Goal: Transaction & Acquisition: Purchase product/service

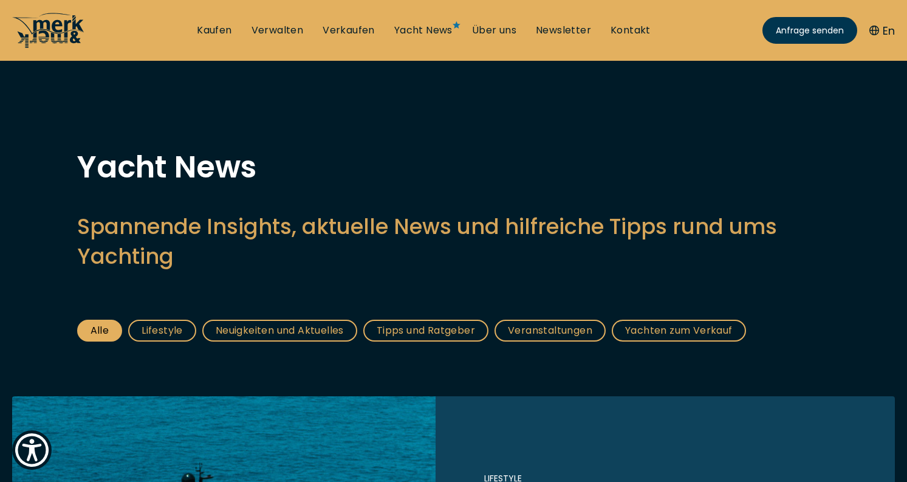
click at [76, 26] on icon at bounding box center [58, 31] width 50 height 24
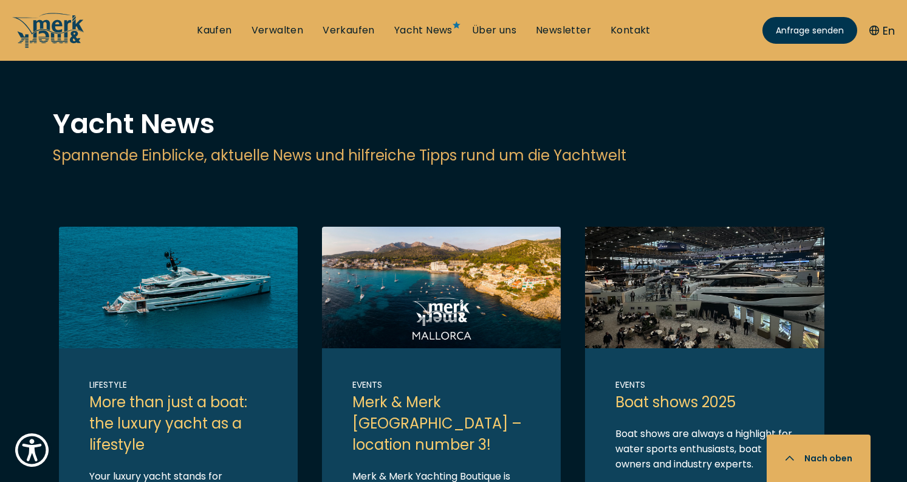
scroll to position [2507, 0]
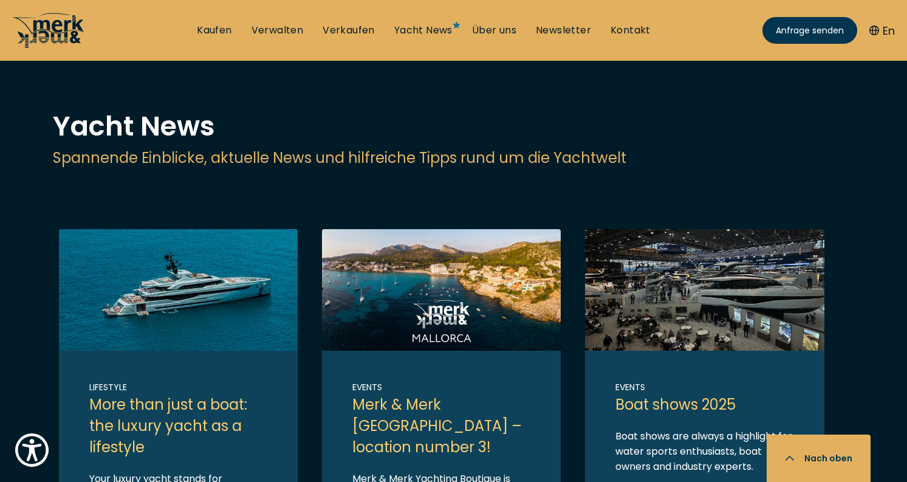
click at [43, 43] on icon at bounding box center [44, 30] width 53 height 35
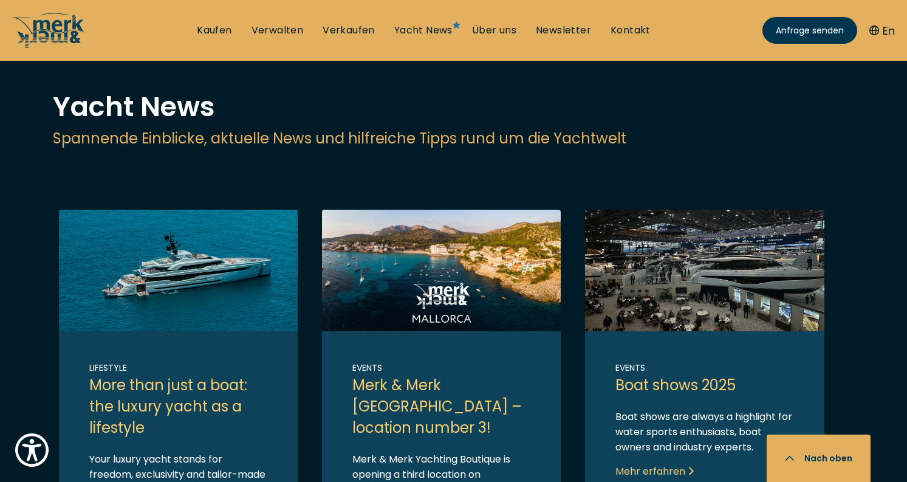
scroll to position [2521, 0]
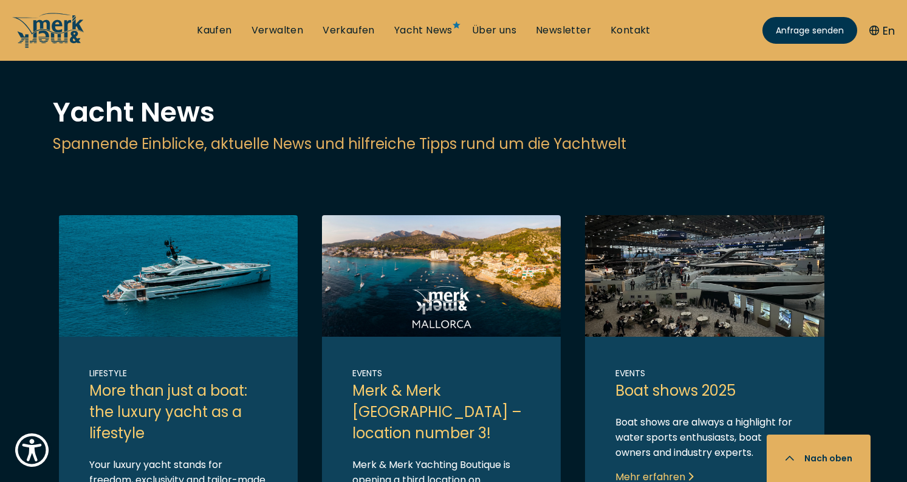
click at [222, 215] on link "Link to post" at bounding box center [178, 401] width 239 height 373
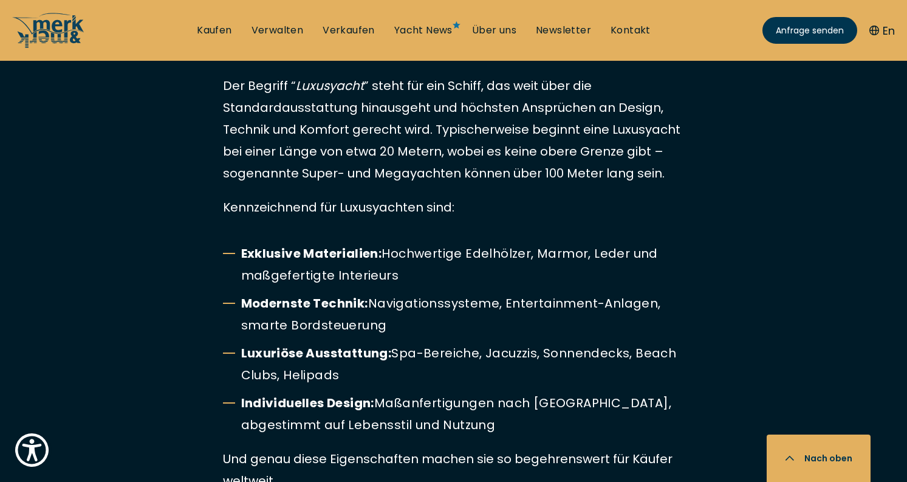
scroll to position [1090, 0]
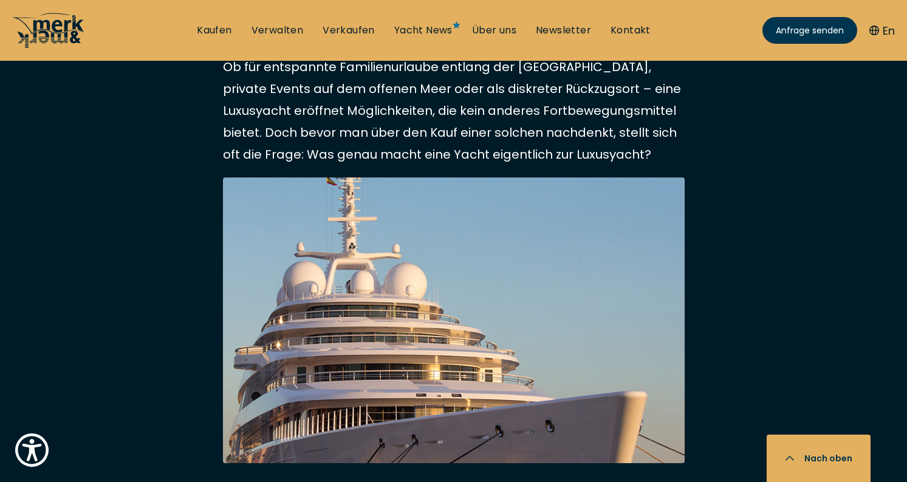
click at [49, 29] on icon at bounding box center [58, 31] width 50 height 24
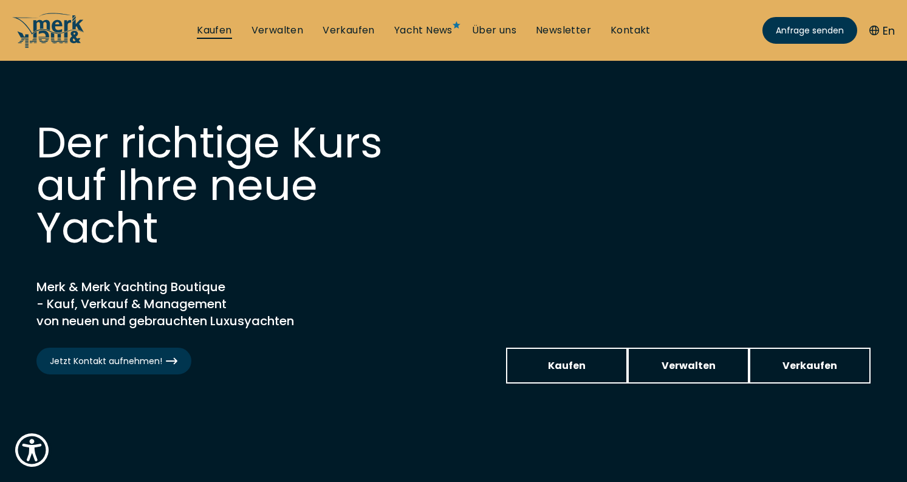
click at [224, 30] on link "Kaufen" at bounding box center [214, 30] width 35 height 13
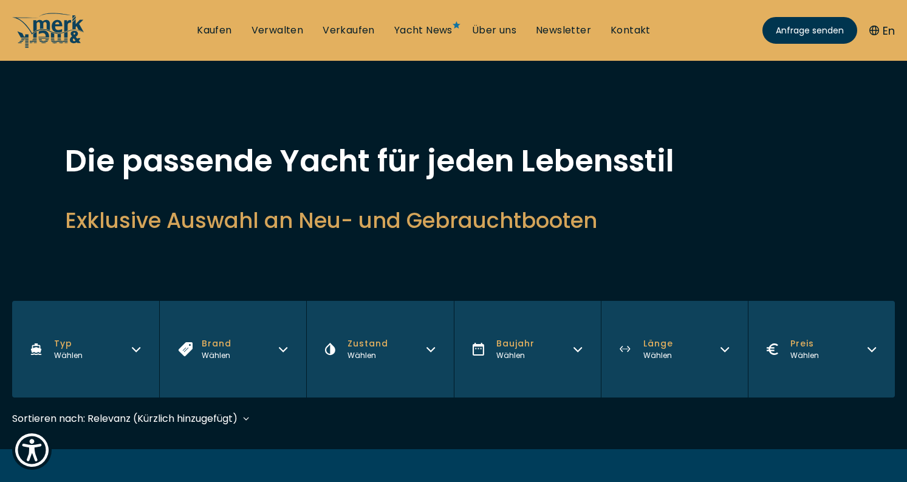
click at [284, 360] on button "Brand Wählen" at bounding box center [232, 349] width 147 height 97
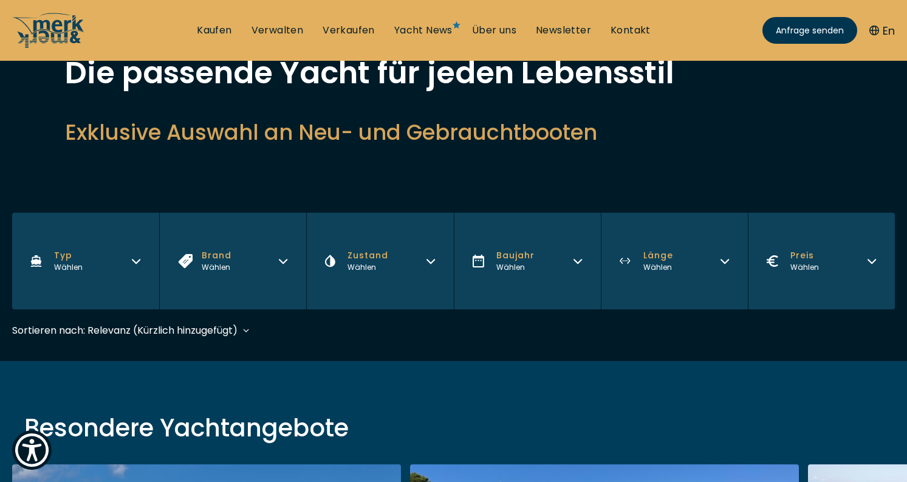
scroll to position [61, 0]
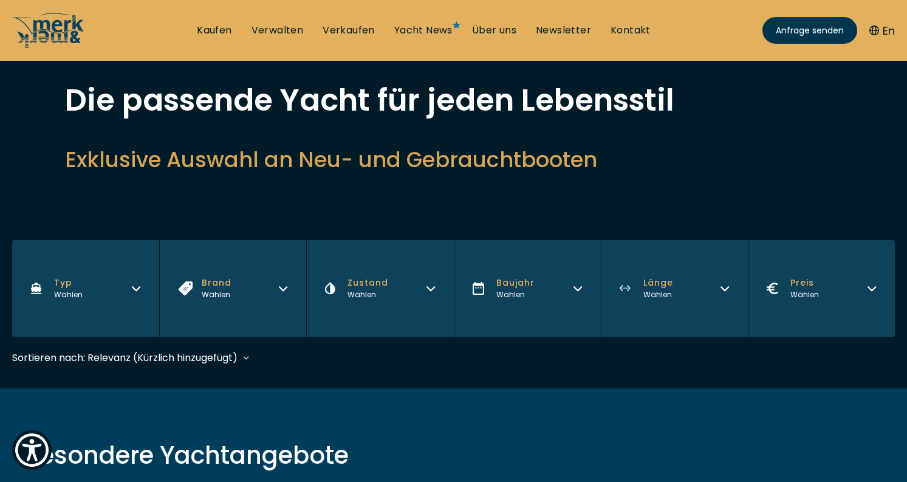
click at [281, 286] on icon "button" at bounding box center [283, 287] width 10 height 10
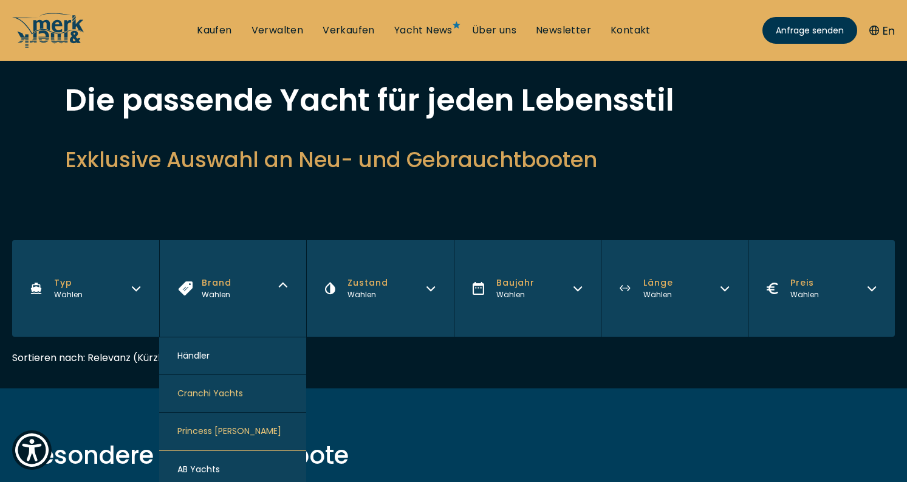
click at [281, 286] on icon "button" at bounding box center [283, 285] width 7 height 4
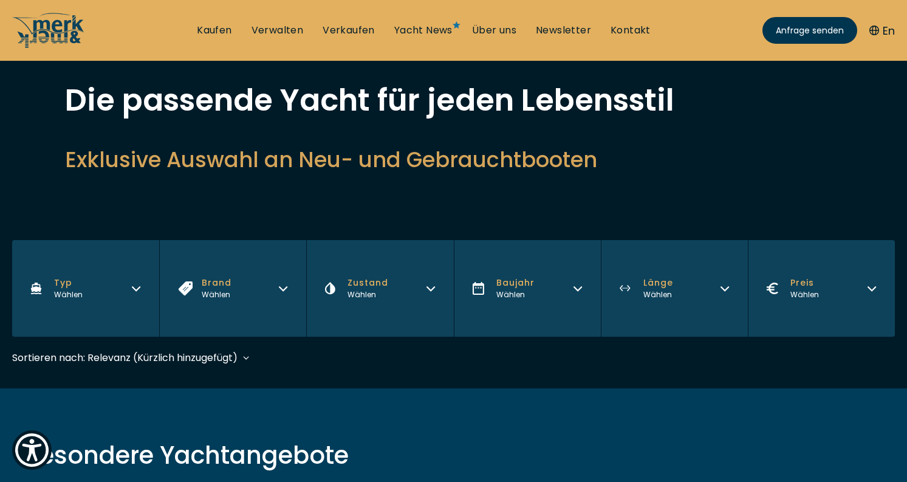
click at [281, 286] on icon "button" at bounding box center [283, 287] width 10 height 10
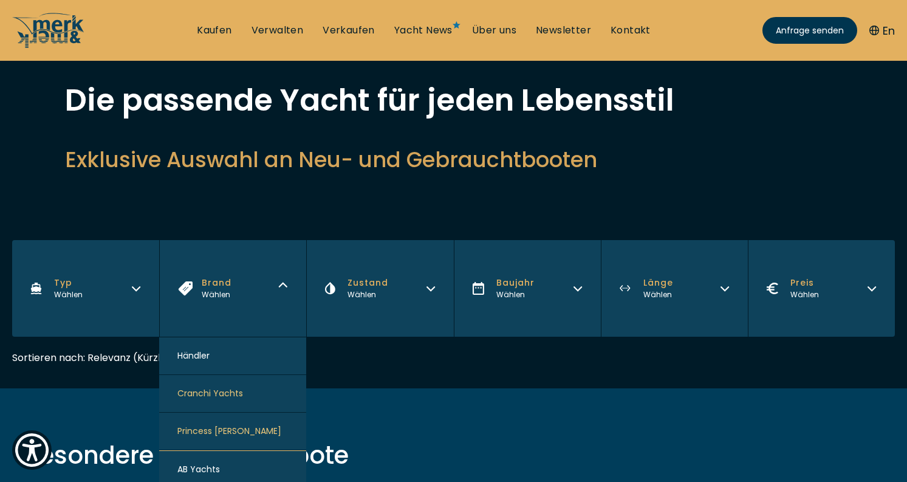
click at [225, 438] on button "Princess Yachts" at bounding box center [232, 432] width 147 height 38
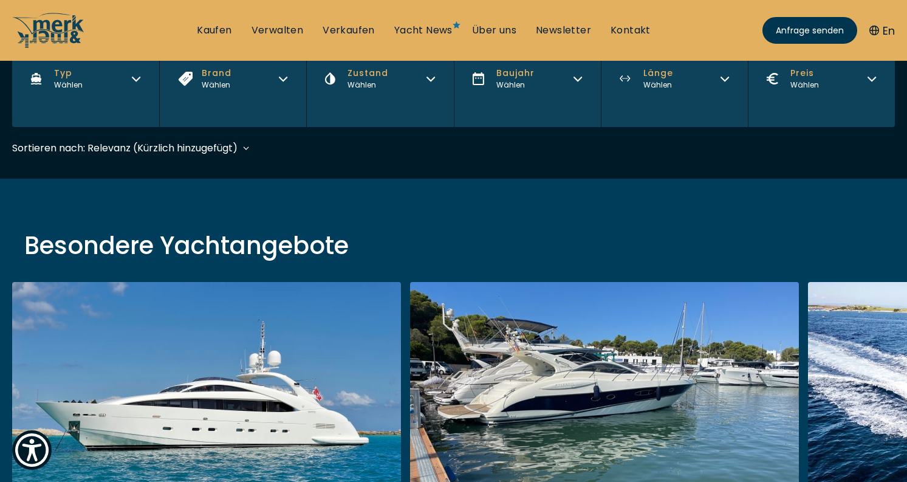
scroll to position [301, 0]
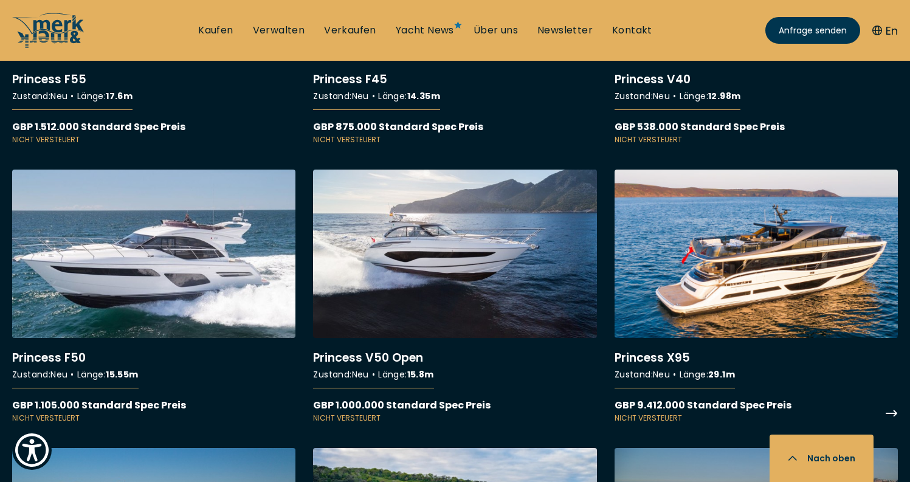
scroll to position [2122, 0]
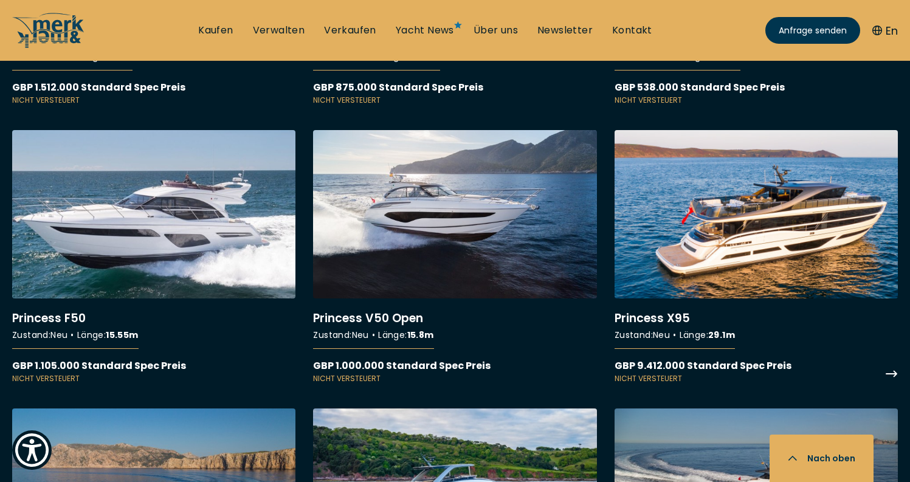
click at [686, 219] on link "More details about Princess X95" at bounding box center [755, 257] width 283 height 254
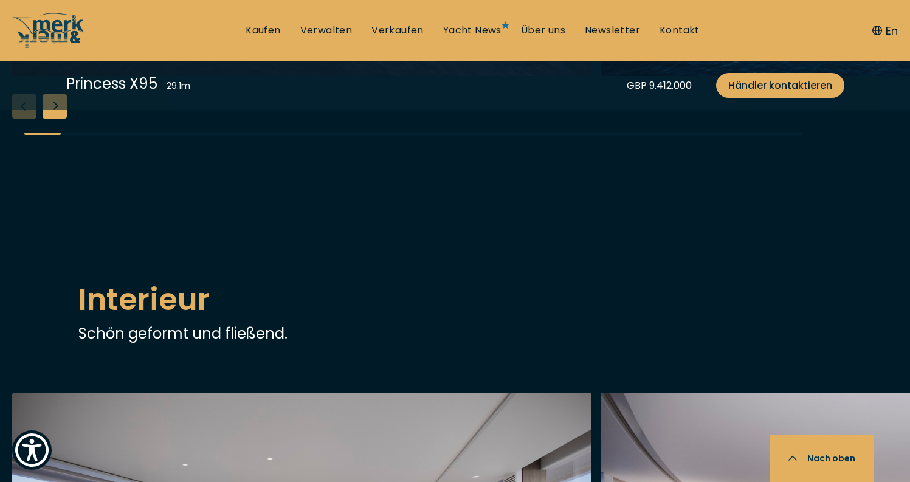
scroll to position [1552, 0]
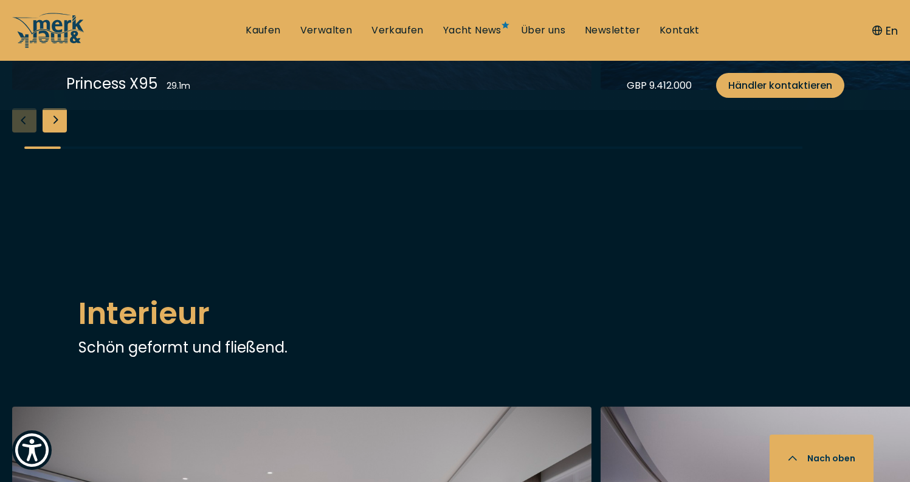
click at [62, 132] on div "Next slide" at bounding box center [55, 120] width 24 height 24
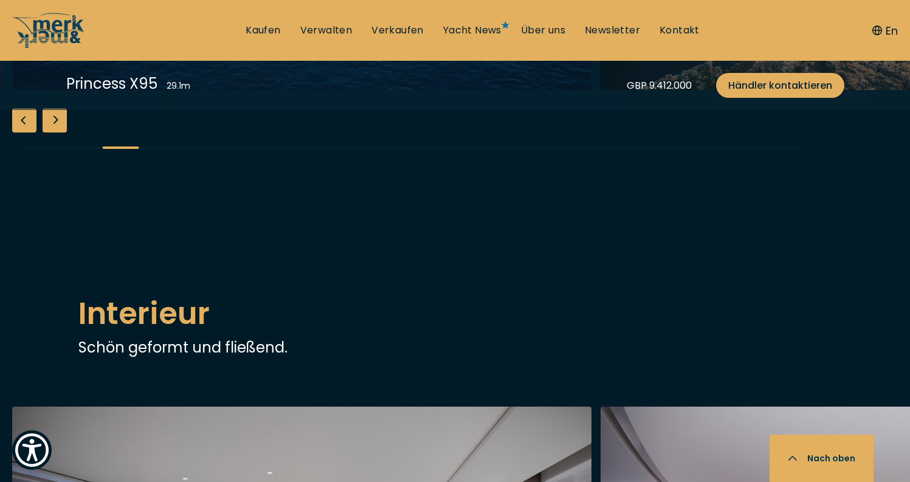
click at [62, 132] on div "Next slide" at bounding box center [55, 120] width 24 height 24
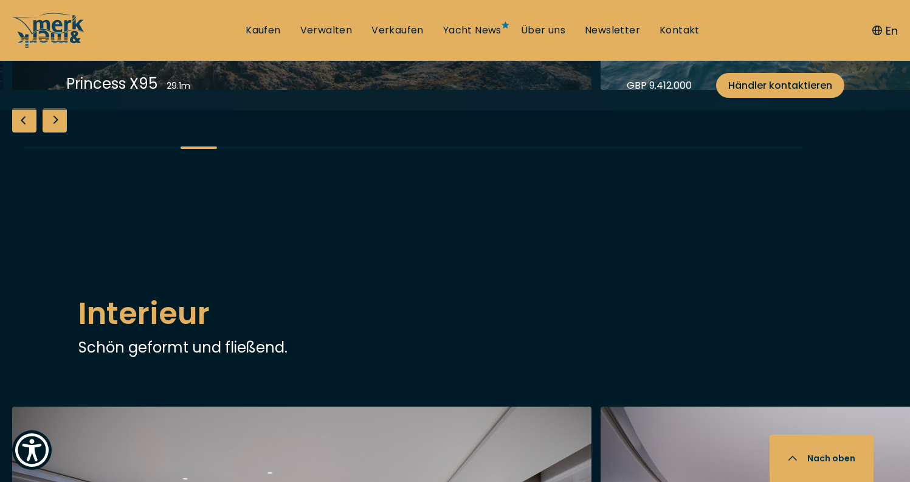
click at [62, 132] on div "Next slide" at bounding box center [55, 120] width 24 height 24
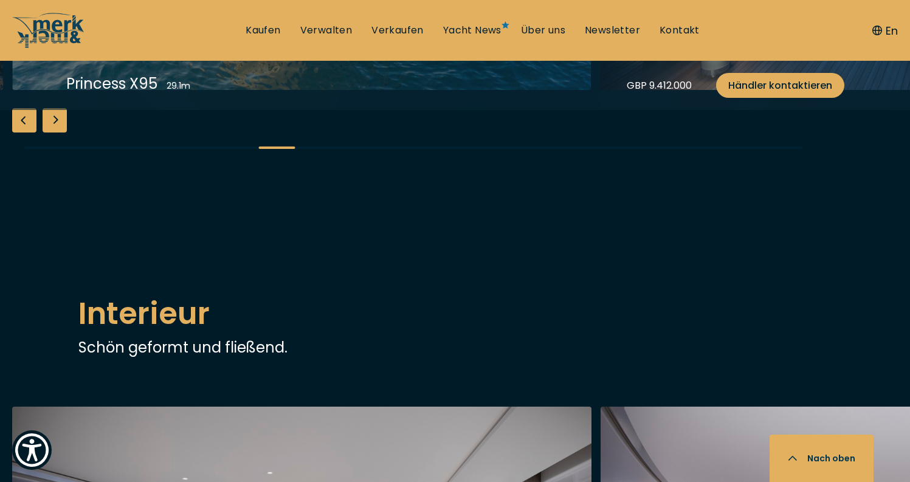
click at [62, 132] on div "Next slide" at bounding box center [55, 120] width 24 height 24
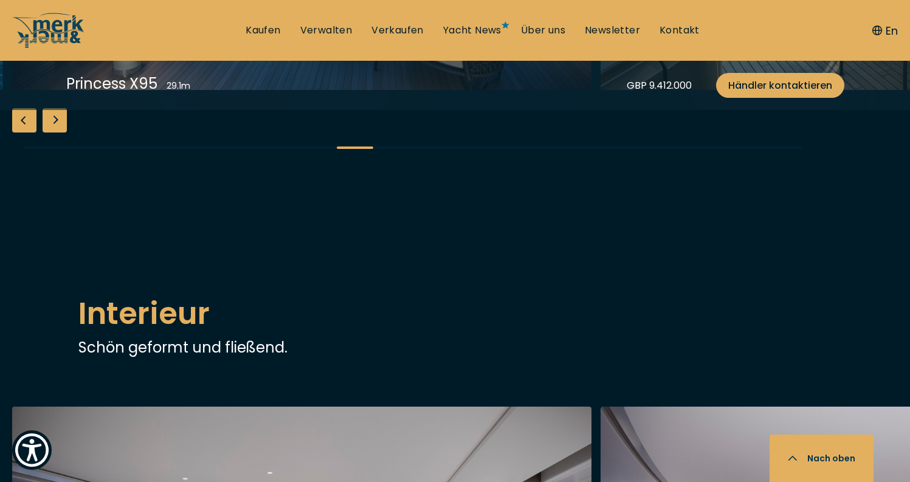
click at [29, 132] on div "Previous slide" at bounding box center [24, 120] width 24 height 24
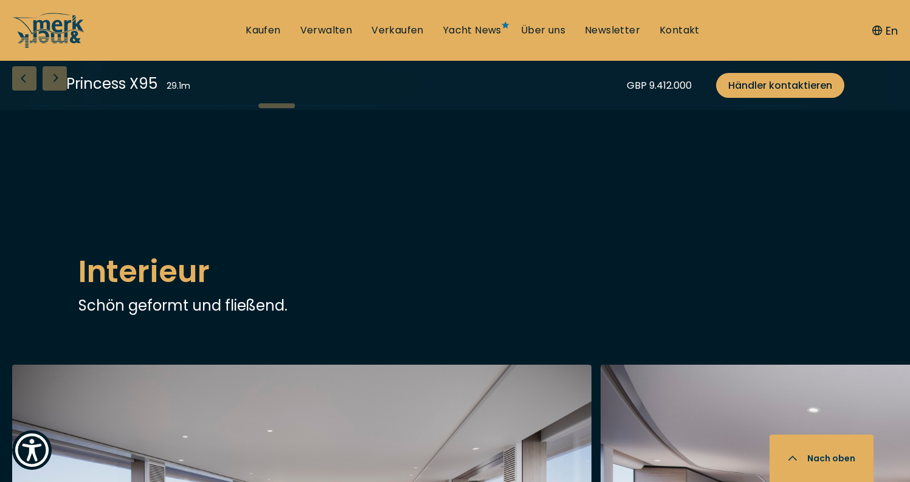
scroll to position [1601, 0]
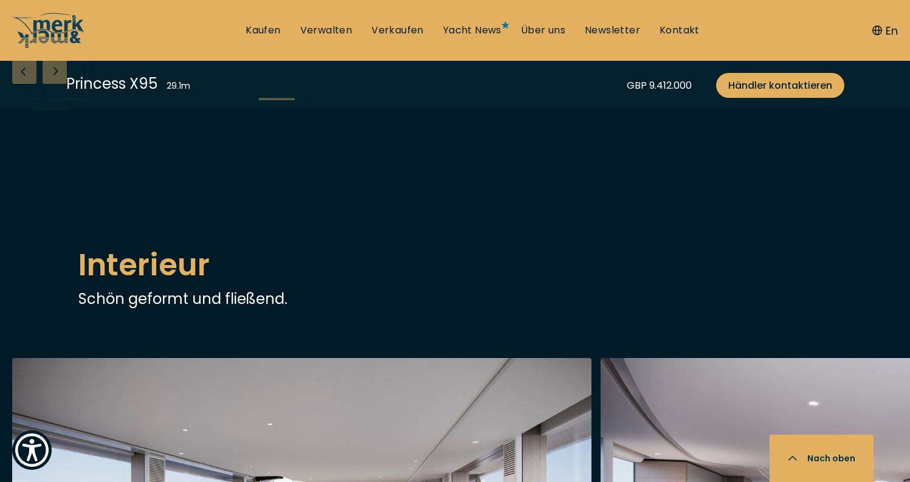
click at [65, 84] on div "Next slide" at bounding box center [55, 72] width 24 height 24
click at [63, 84] on div "Next slide" at bounding box center [55, 72] width 24 height 24
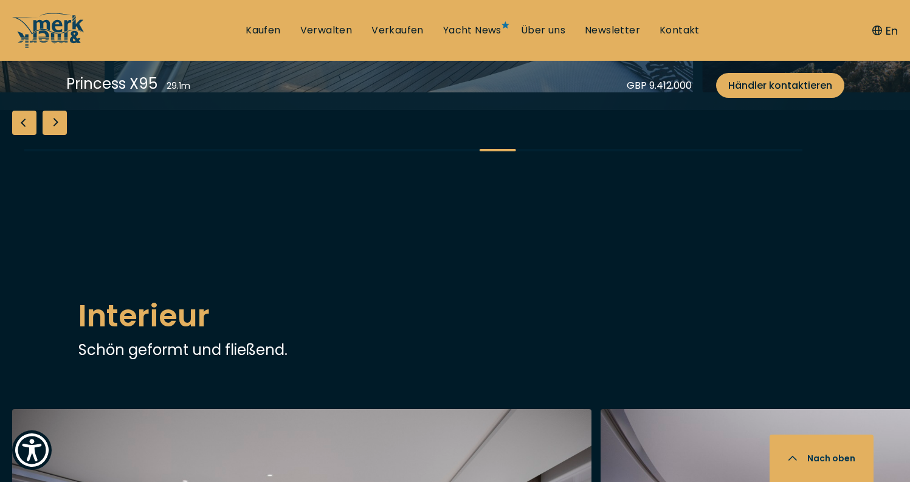
click at [20, 135] on div "Previous slide" at bounding box center [24, 123] width 24 height 24
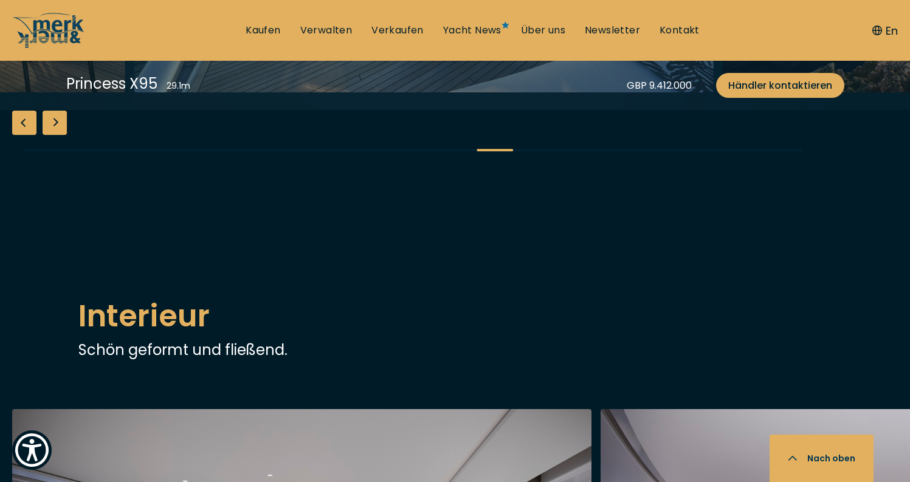
click at [18, 135] on div "Previous slide" at bounding box center [24, 123] width 24 height 24
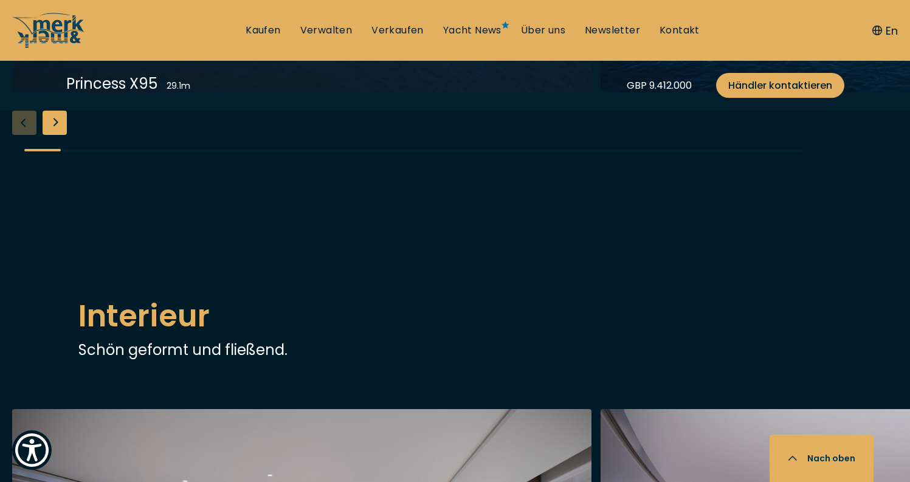
click at [57, 135] on div "Next slide" at bounding box center [55, 123] width 24 height 24
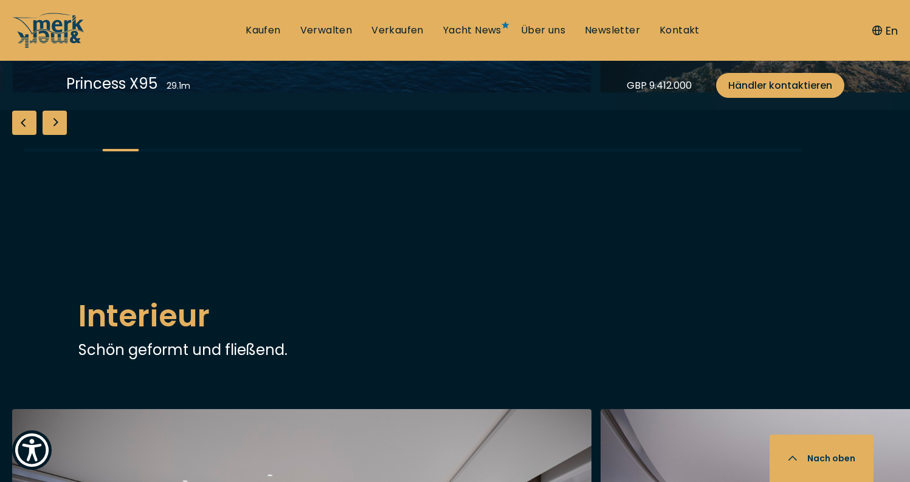
click at [57, 135] on div "Next slide" at bounding box center [55, 123] width 24 height 24
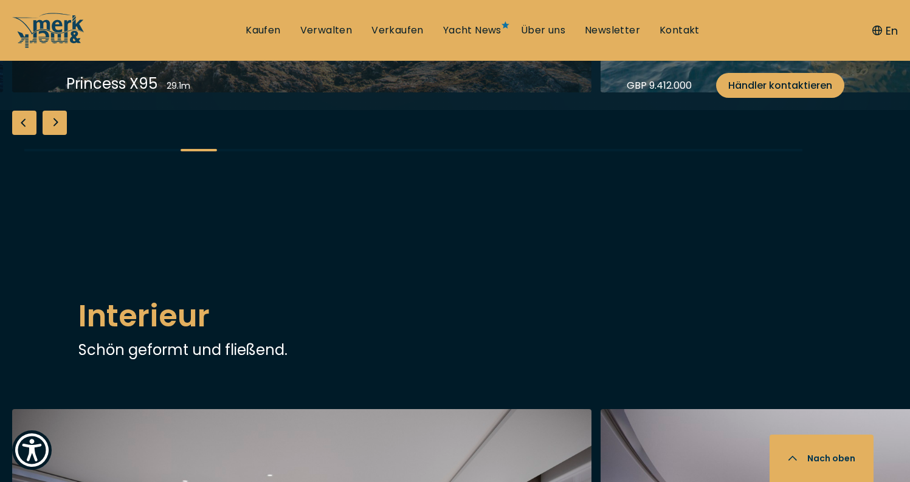
click at [57, 135] on div "Next slide" at bounding box center [55, 123] width 24 height 24
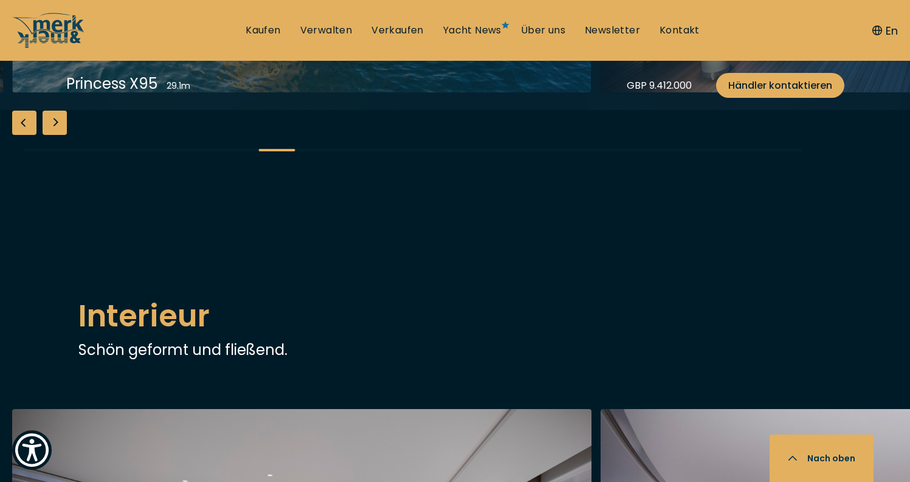
click at [57, 135] on div "Next slide" at bounding box center [55, 123] width 24 height 24
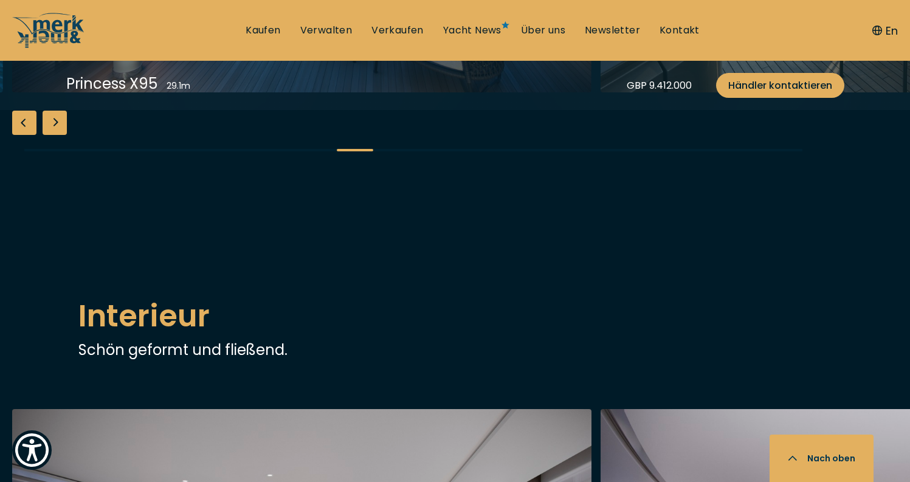
click at [57, 135] on div "Next slide" at bounding box center [55, 123] width 24 height 24
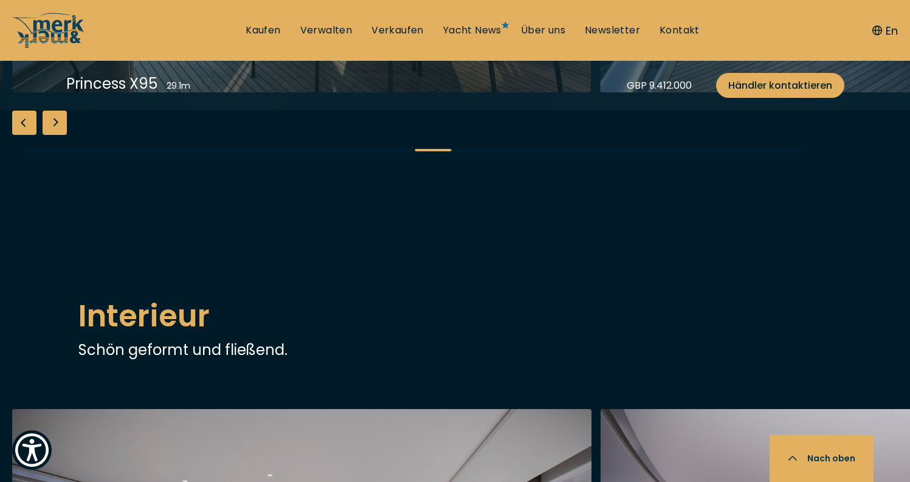
click at [57, 135] on div "Next slide" at bounding box center [55, 123] width 24 height 24
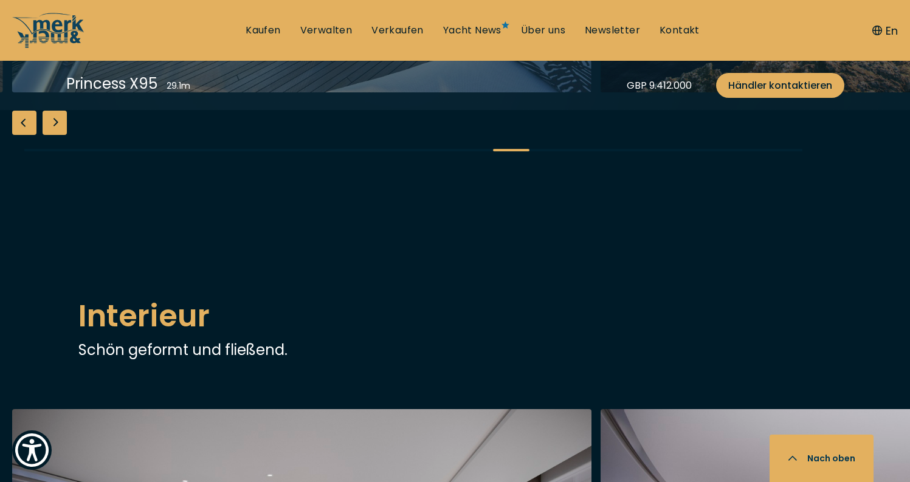
click at [57, 135] on div "Next slide" at bounding box center [55, 123] width 24 height 24
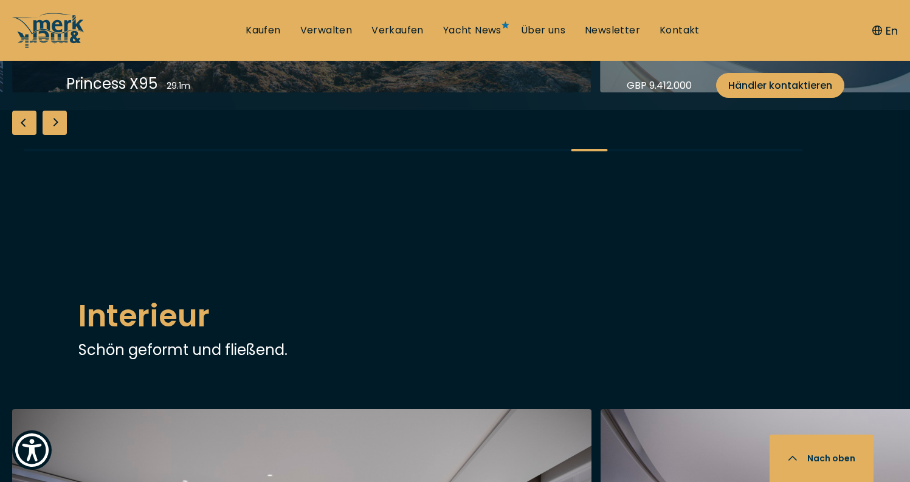
click at [57, 135] on div "Next slide" at bounding box center [55, 123] width 24 height 24
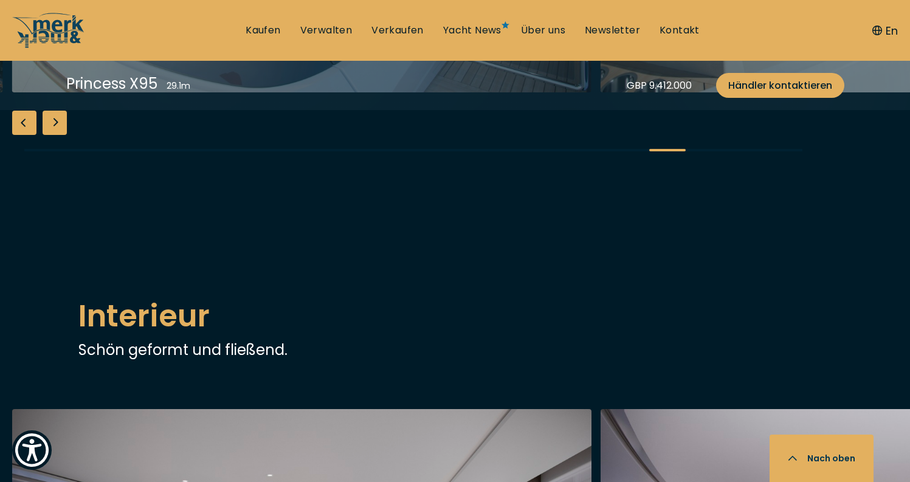
click at [57, 135] on div "Next slide" at bounding box center [55, 123] width 24 height 24
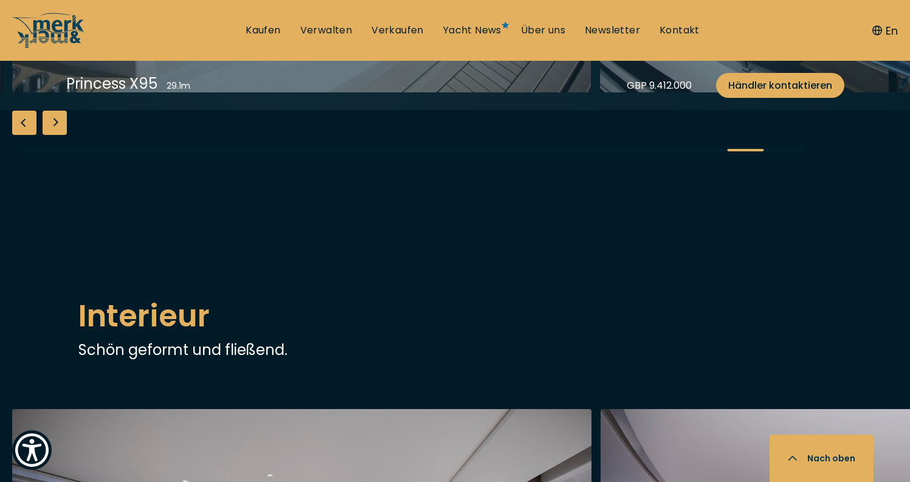
click at [57, 135] on div "Next slide" at bounding box center [55, 123] width 24 height 24
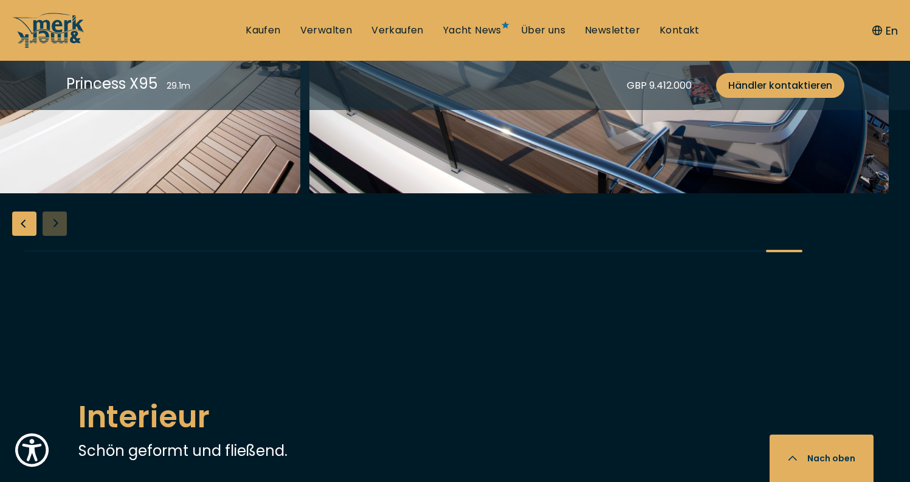
scroll to position [1265, 0]
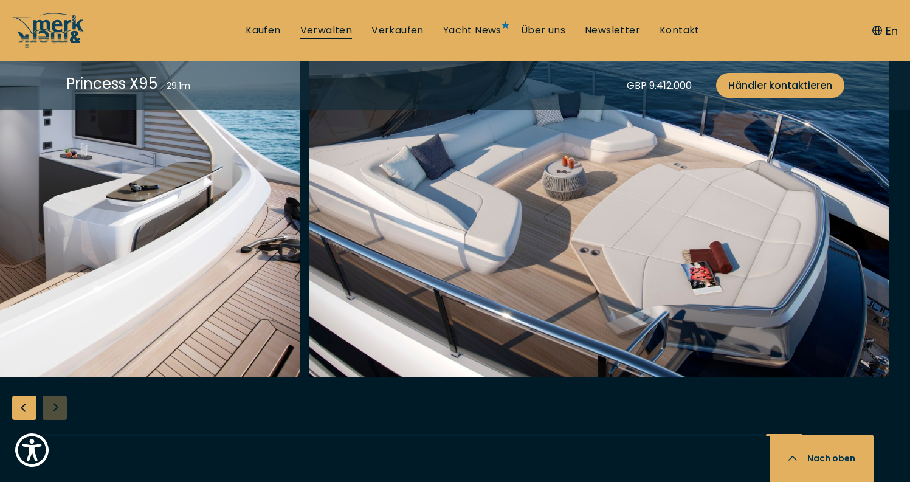
click at [340, 27] on link "Verwalten" at bounding box center [326, 30] width 52 height 13
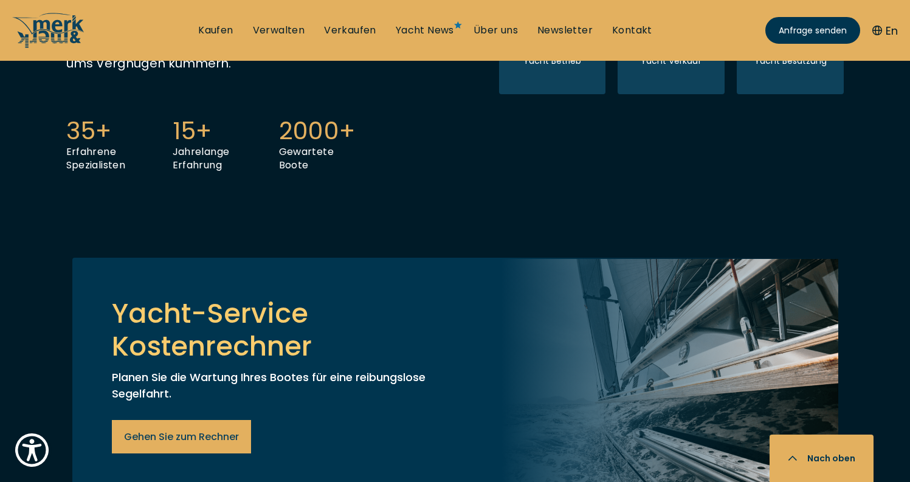
scroll to position [588, 1]
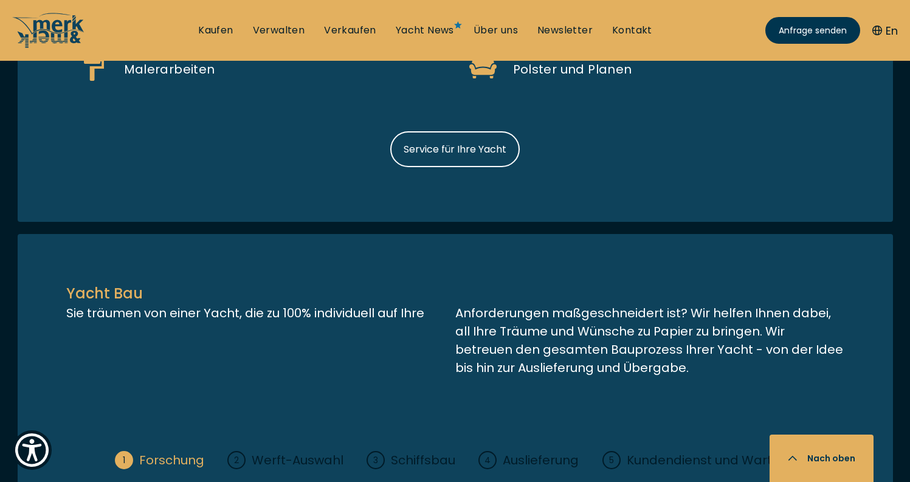
scroll to position [1431, 0]
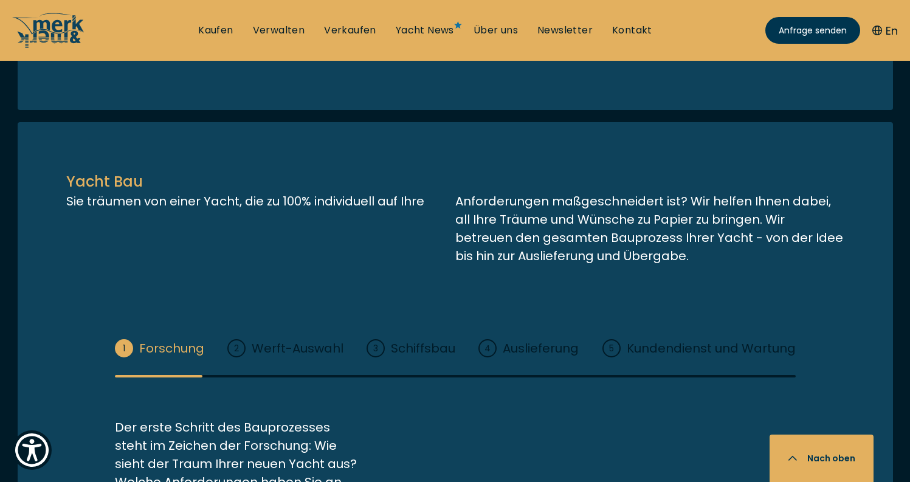
click at [456, 45] on span "Service für Ihre Yacht" at bounding box center [455, 37] width 103 height 15
select select "manage"
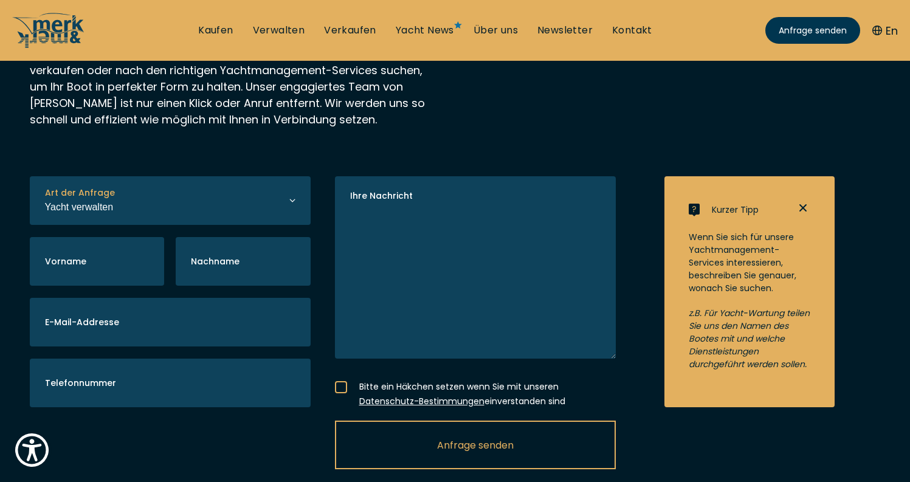
scroll to position [292, 0]
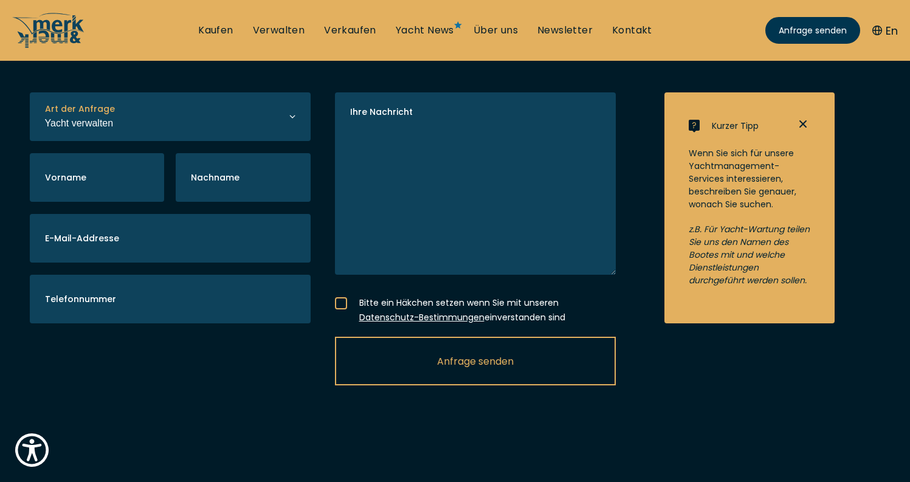
click at [723, 241] on em "z.B. Für Yacht-Wartung teilen Sie uns den Namen des Bootes mit und welche Diens…" at bounding box center [749, 254] width 121 height 63
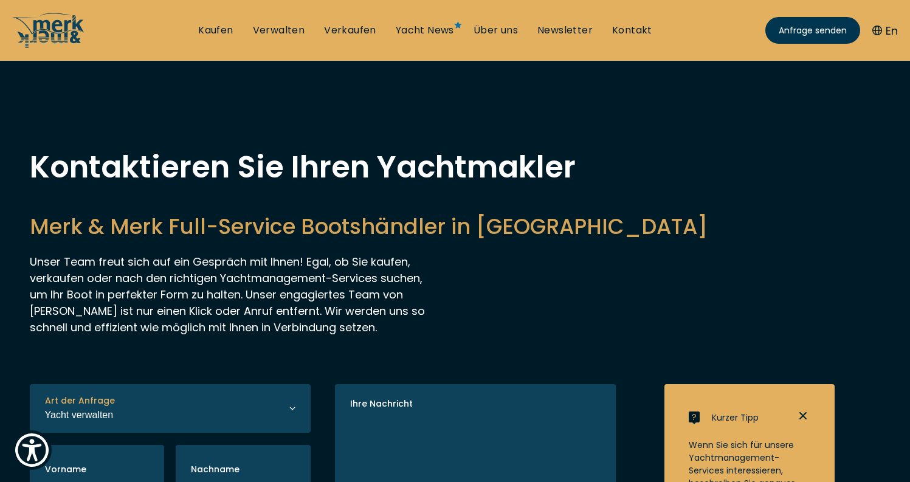
scroll to position [0, 0]
click at [504, 32] on link "Über uns" at bounding box center [495, 30] width 44 height 13
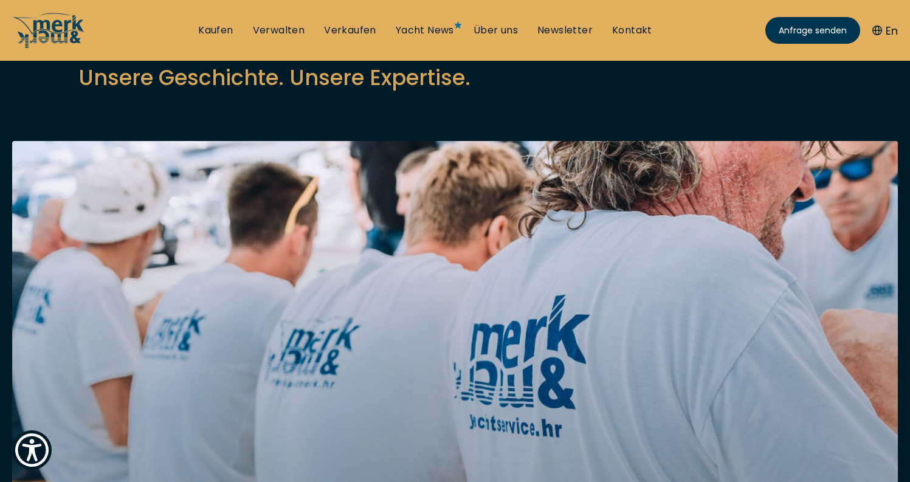
scroll to position [139, 0]
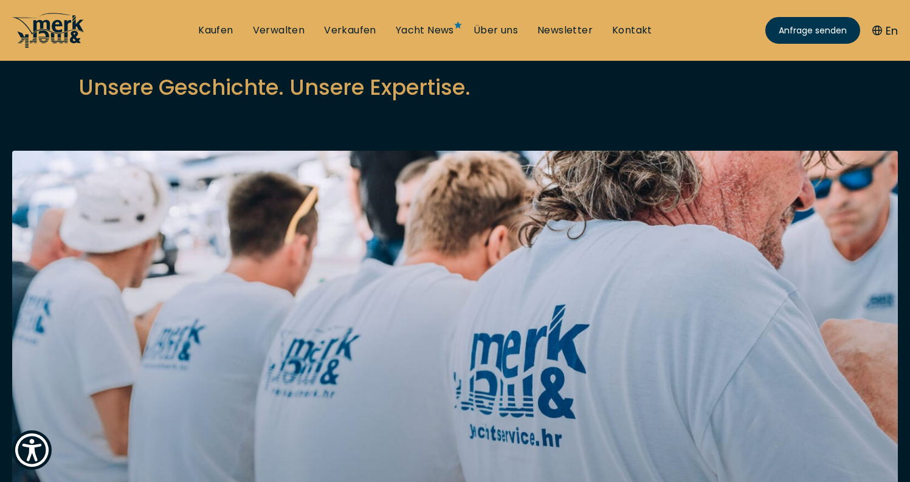
click at [66, 30] on icon at bounding box center [58, 31] width 50 height 24
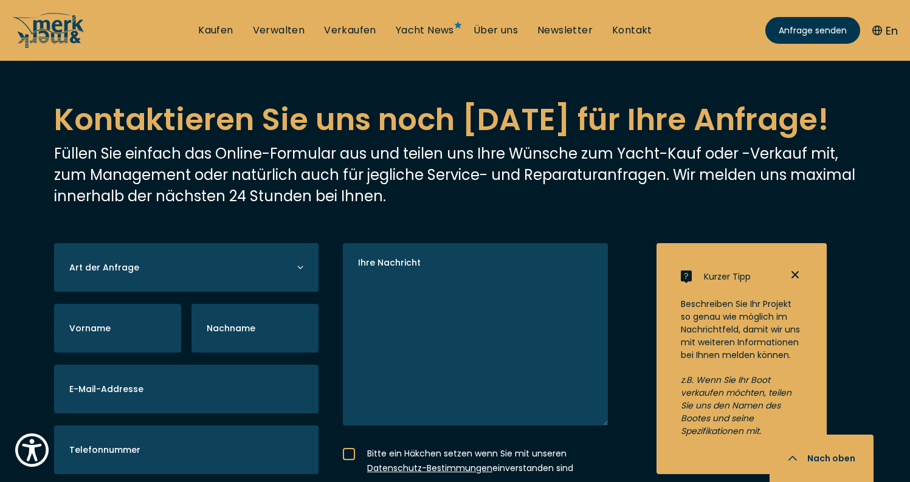
scroll to position [3622, 0]
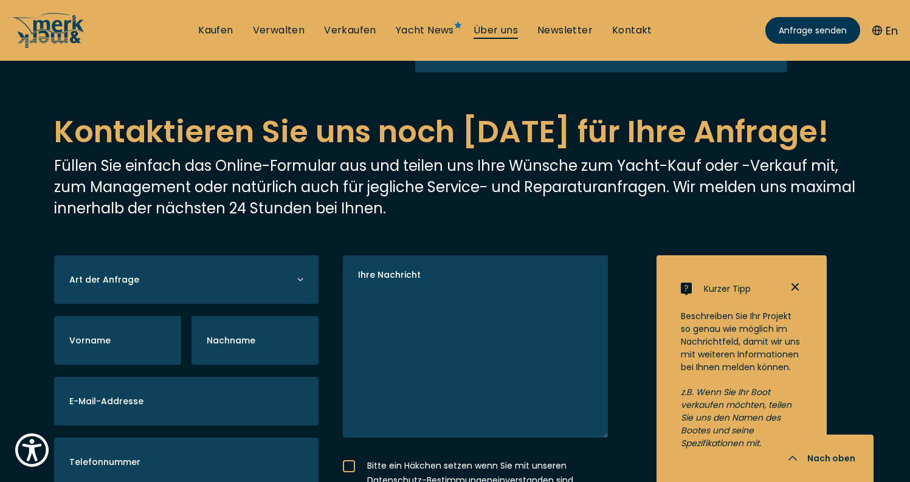
click at [503, 31] on link "Über uns" at bounding box center [495, 30] width 44 height 13
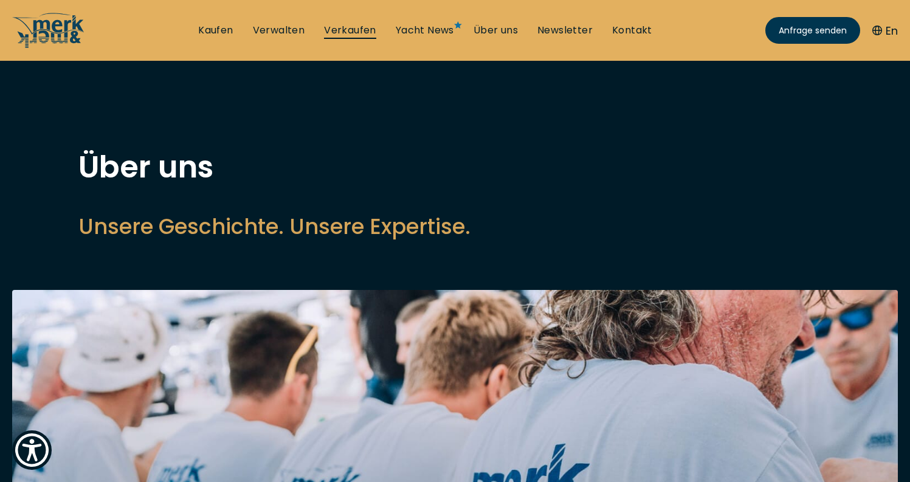
click at [354, 27] on link "Verkaufen" at bounding box center [350, 30] width 52 height 13
select select "sell"
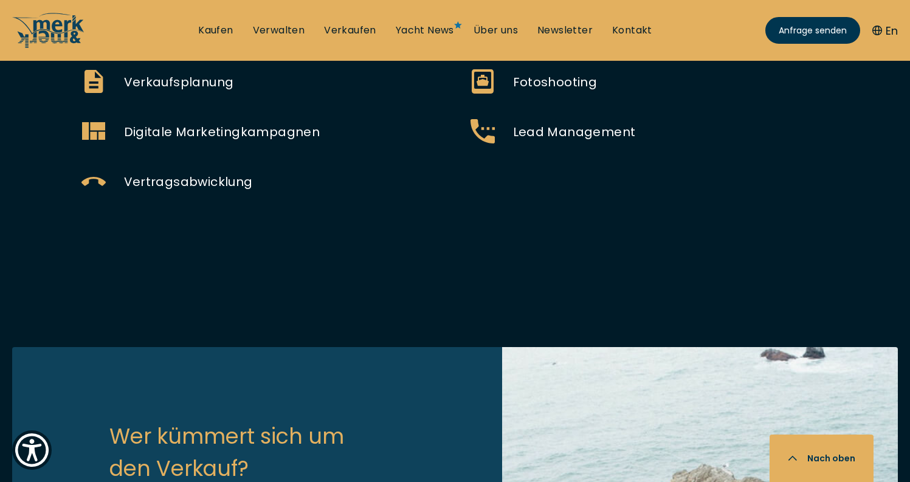
scroll to position [740, 0]
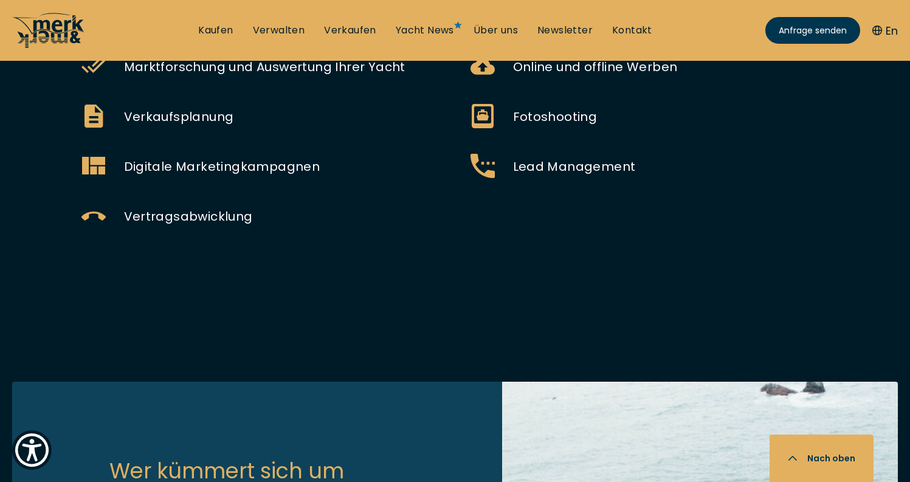
click at [68, 30] on icon at bounding box center [48, 30] width 73 height 36
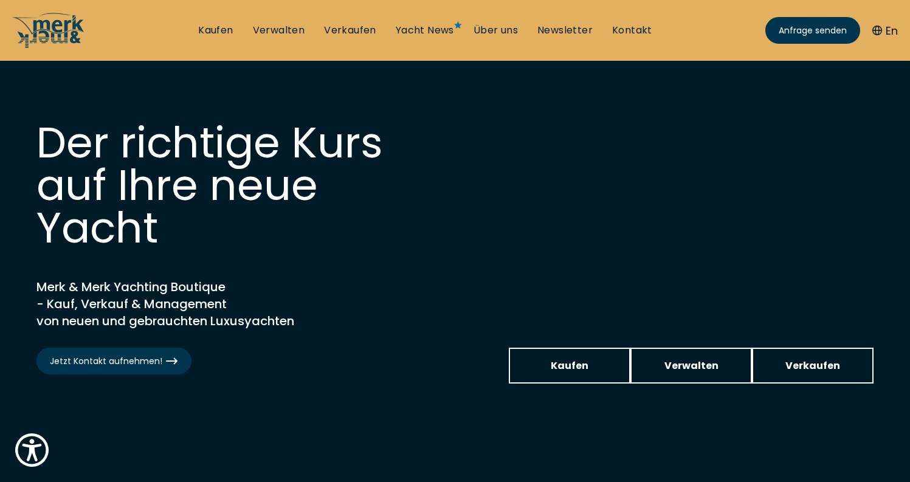
scroll to position [149, 0]
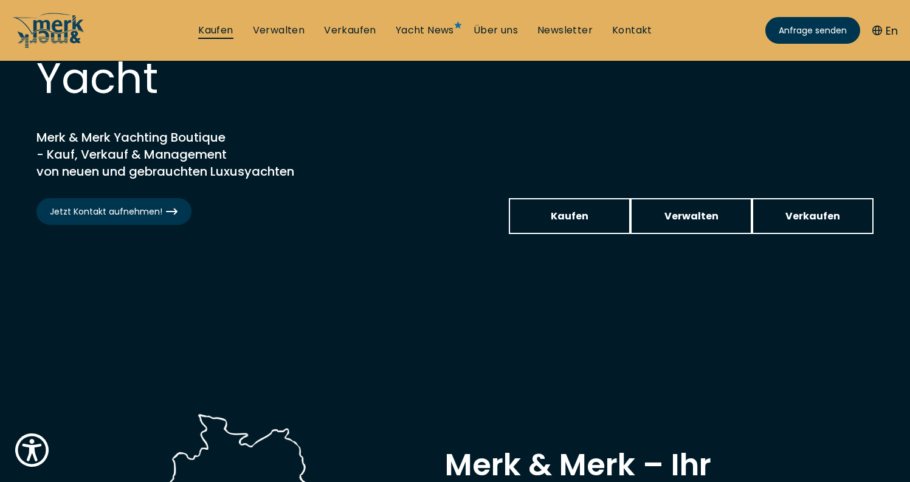
click at [222, 31] on link "Kaufen" at bounding box center [215, 30] width 35 height 13
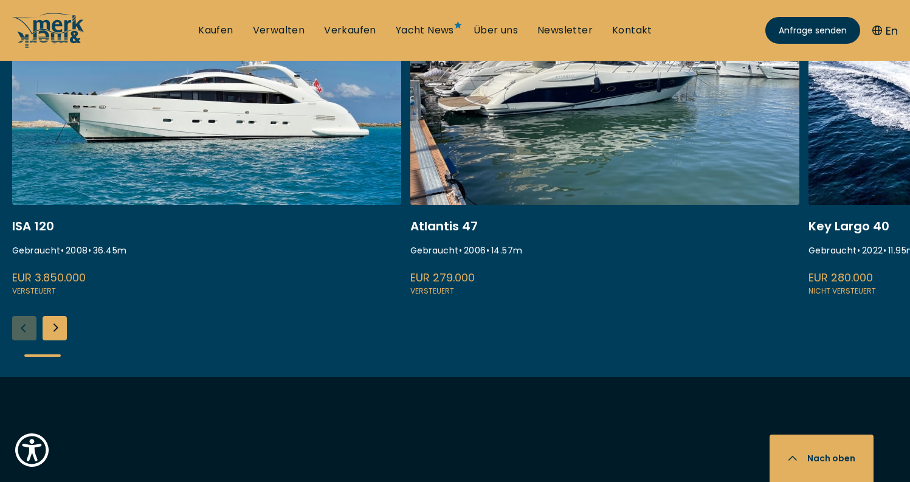
scroll to position [579, 0]
click at [55, 329] on div "Next slide" at bounding box center [55, 327] width 24 height 24
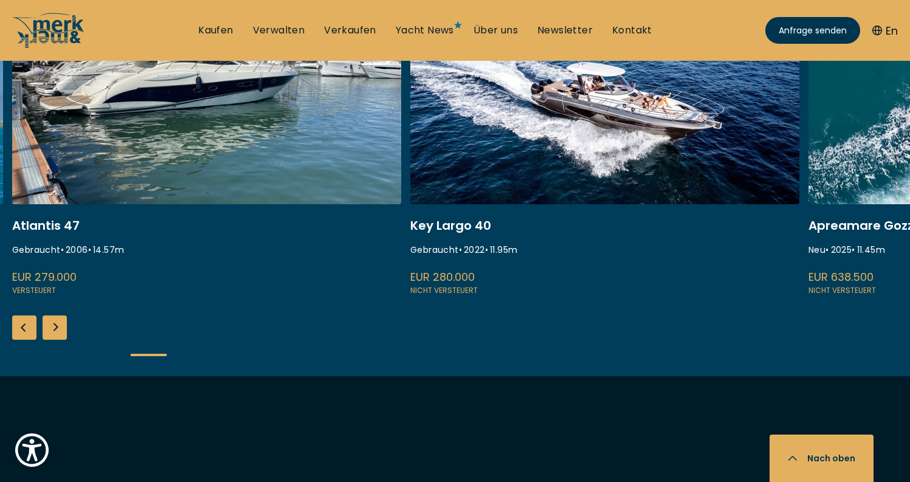
click at [55, 329] on div "Next slide" at bounding box center [55, 327] width 24 height 24
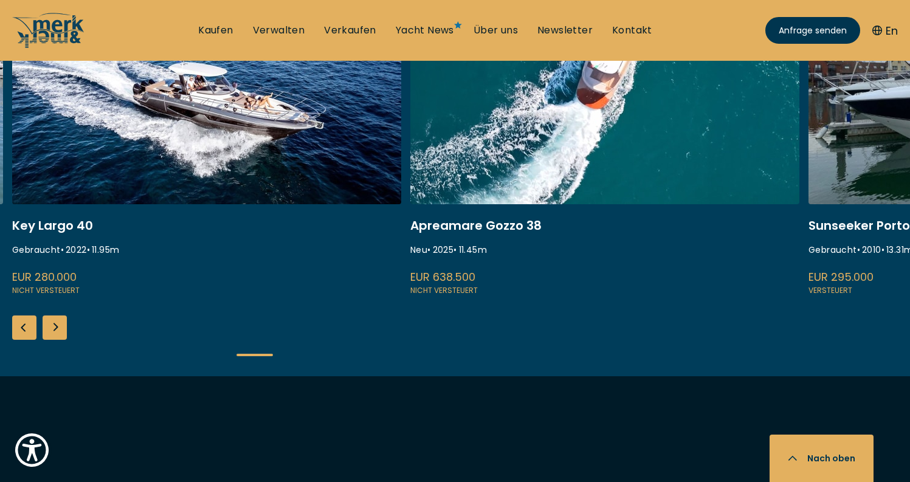
click at [31, 331] on div "Previous slide" at bounding box center [24, 327] width 24 height 24
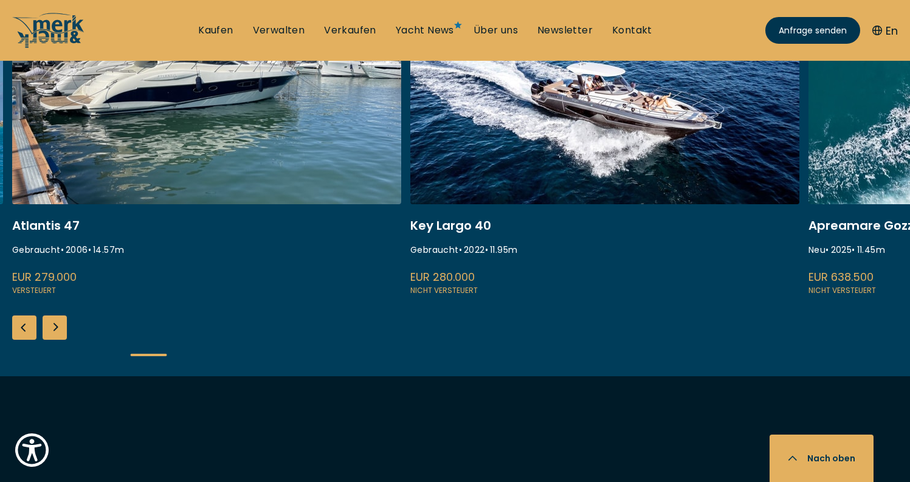
click at [272, 171] on link at bounding box center [206, 135] width 389 height 324
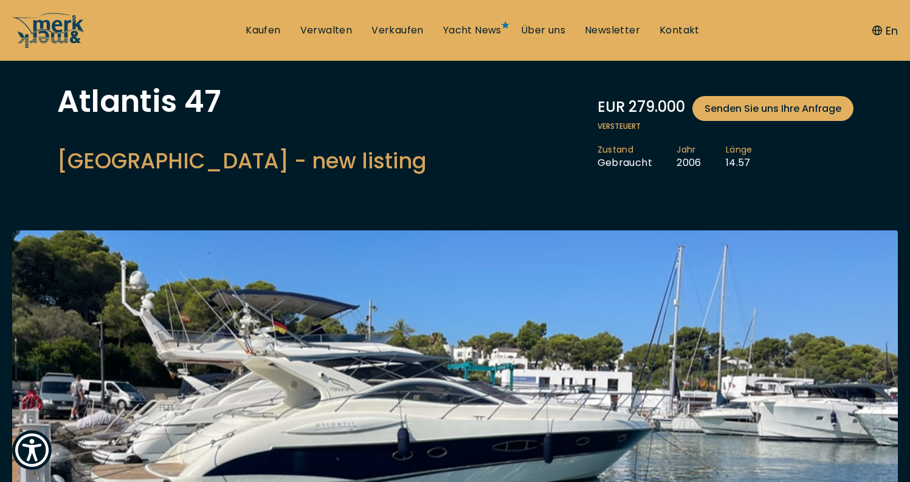
scroll to position [73, 0]
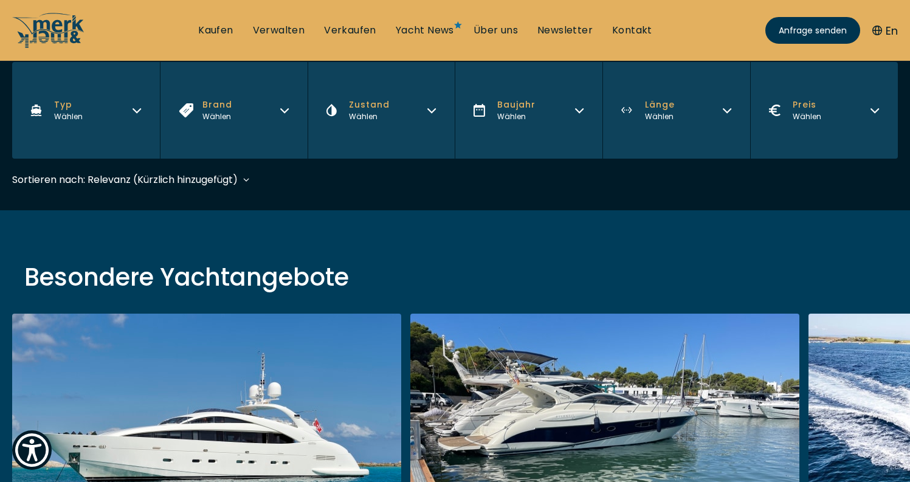
scroll to position [238, 0]
click at [724, 107] on icon "button" at bounding box center [727, 110] width 10 height 10
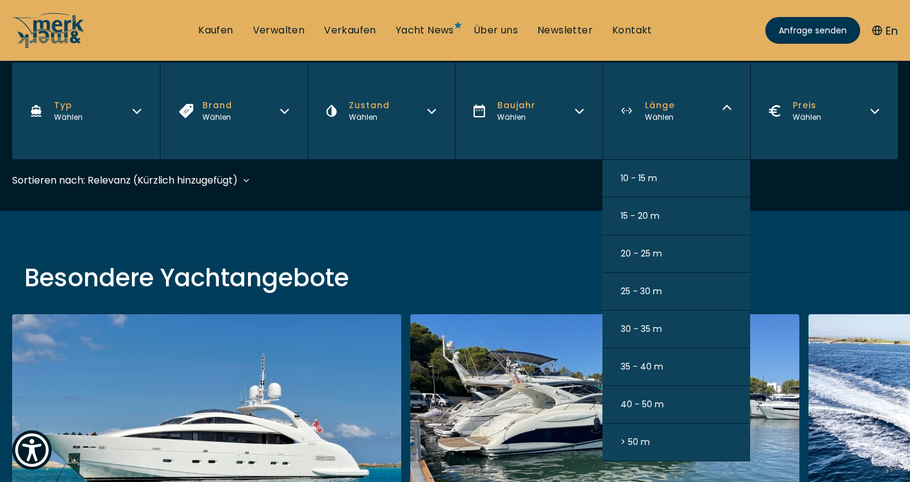
click at [640, 360] on span "35 - 40 m" at bounding box center [641, 366] width 43 height 13
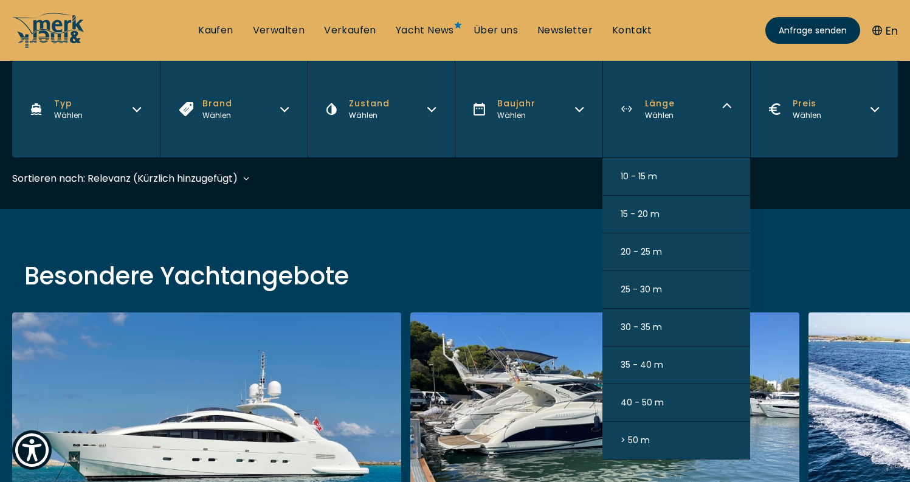
scroll to position [301, 0]
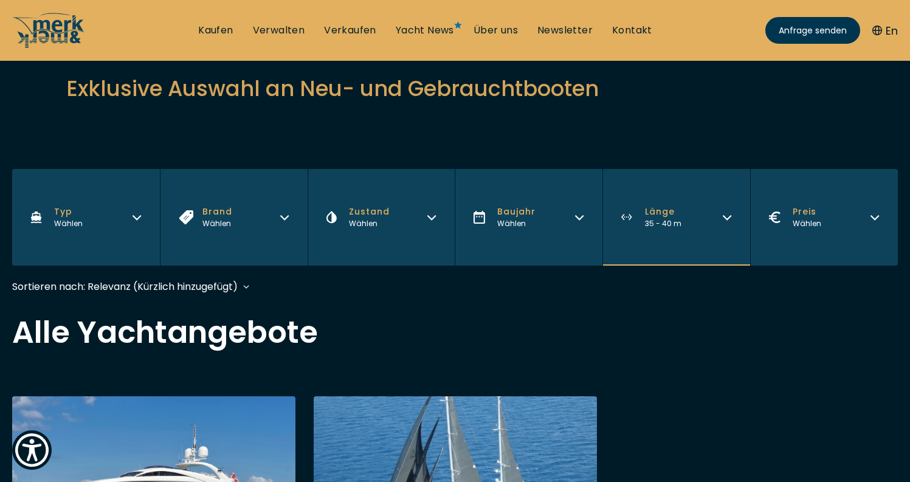
scroll to position [125, 0]
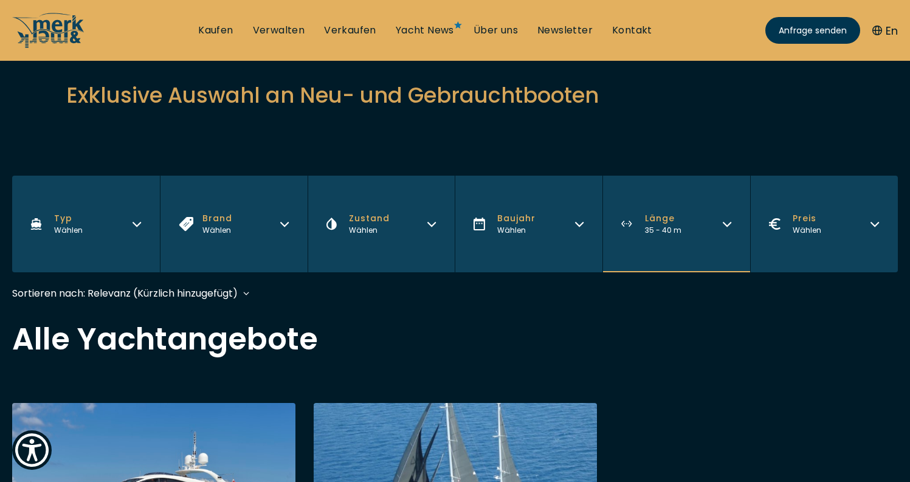
click at [671, 267] on button "Länge 35 - 40 m" at bounding box center [676, 224] width 148 height 97
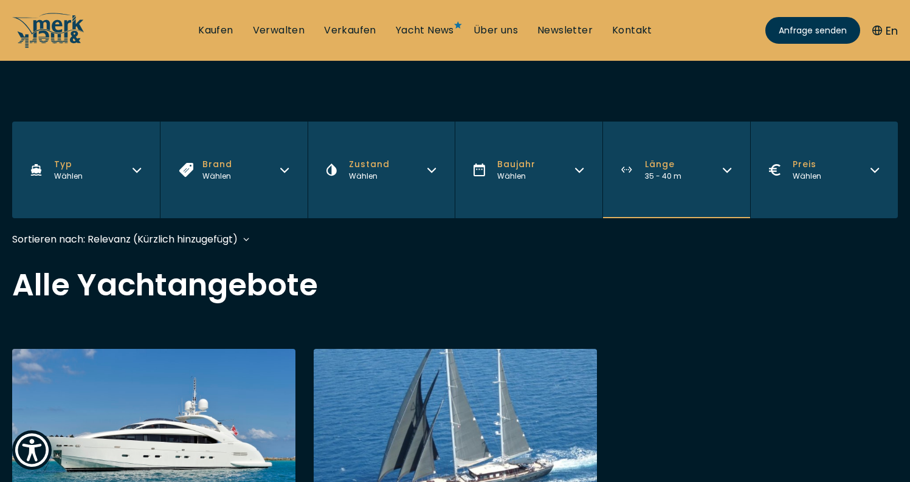
scroll to position [181, 0]
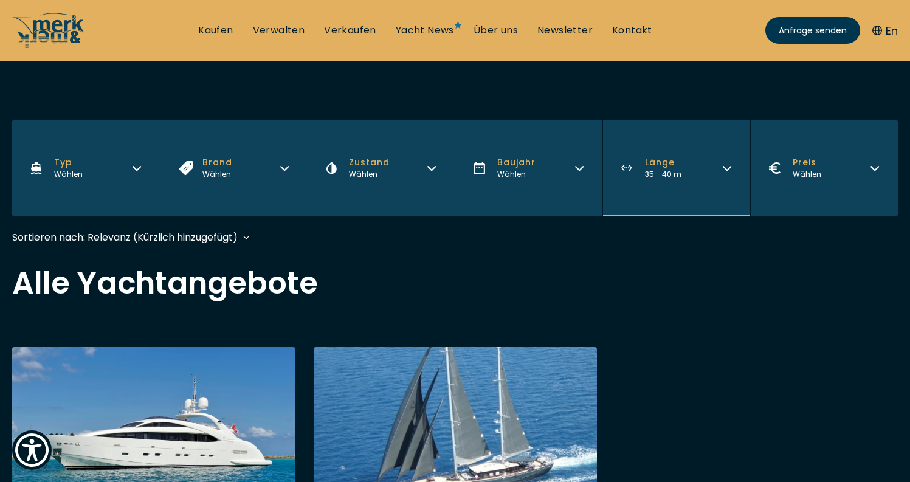
click at [707, 180] on button "Länge 35 - 40 m" at bounding box center [676, 168] width 148 height 97
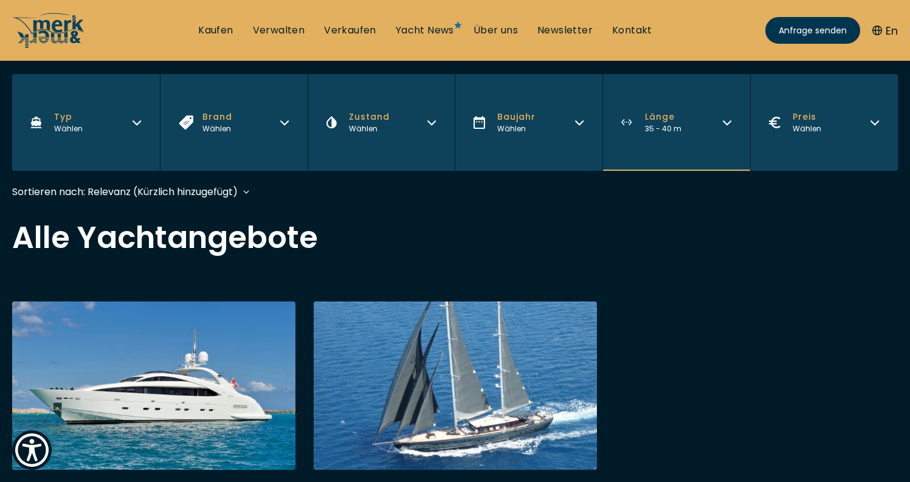
click at [716, 154] on button "Länge 35 - 40 m" at bounding box center [676, 122] width 148 height 97
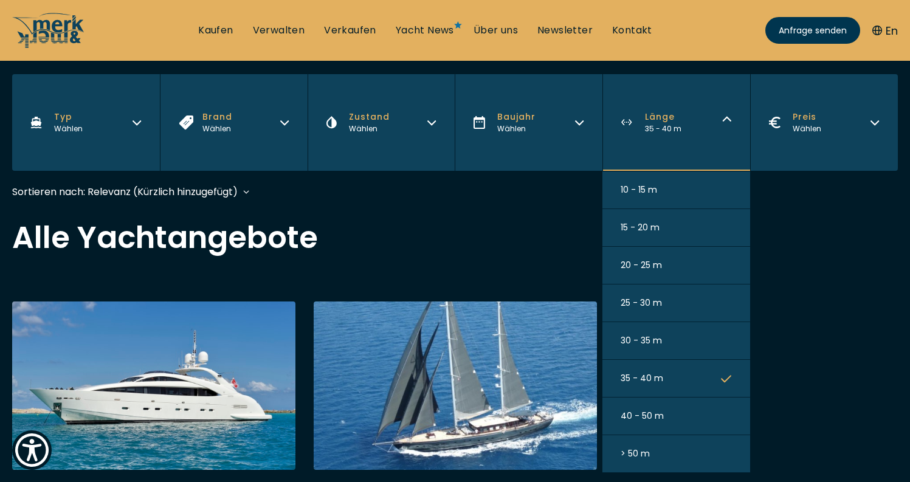
click at [672, 344] on button "30 - 35 m" at bounding box center [676, 341] width 148 height 38
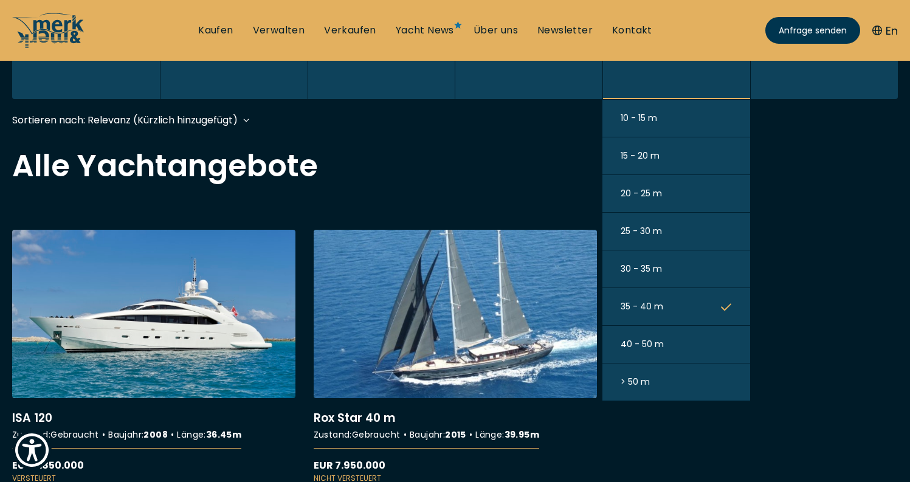
scroll to position [301, 0]
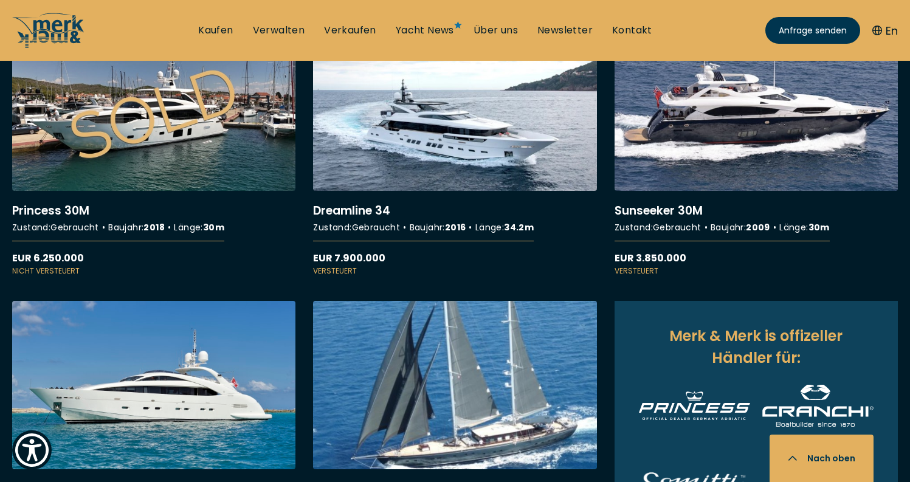
scroll to position [506, 0]
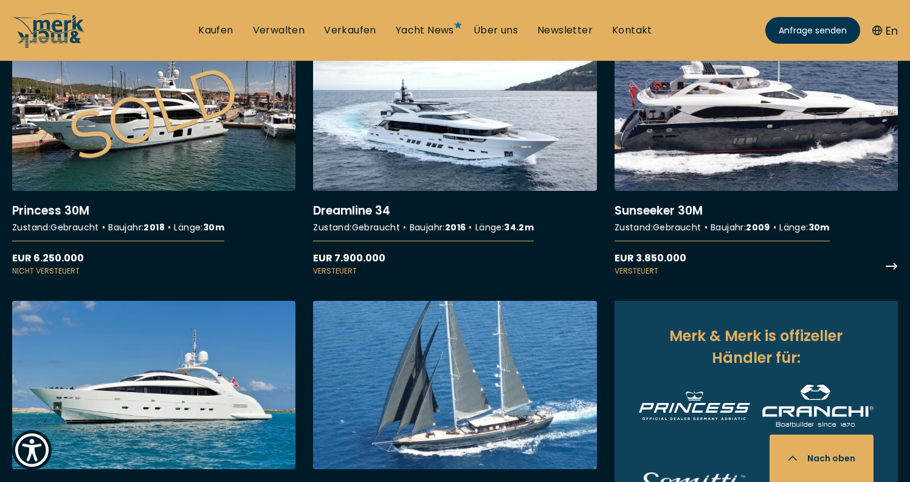
click at [710, 109] on link "More details about Sunseeker 30M" at bounding box center [755, 149] width 283 height 254
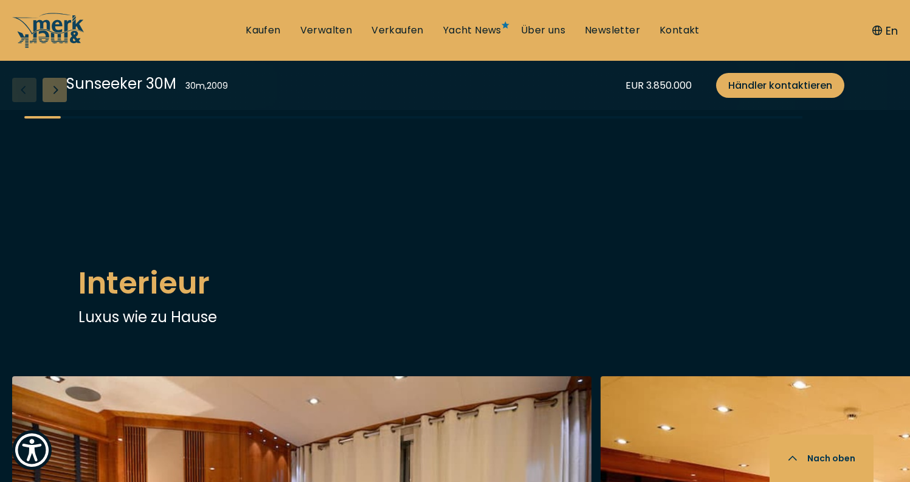
scroll to position [1500, 0]
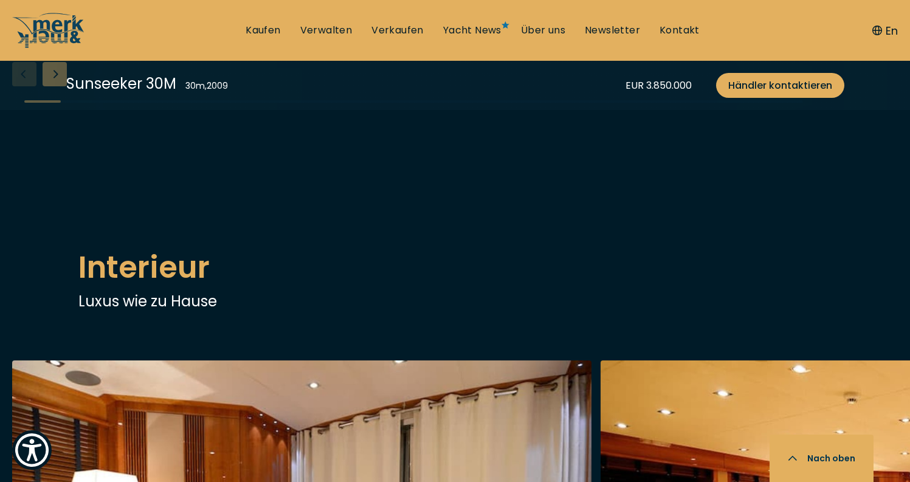
click at [59, 86] on div "Next slide" at bounding box center [55, 74] width 24 height 24
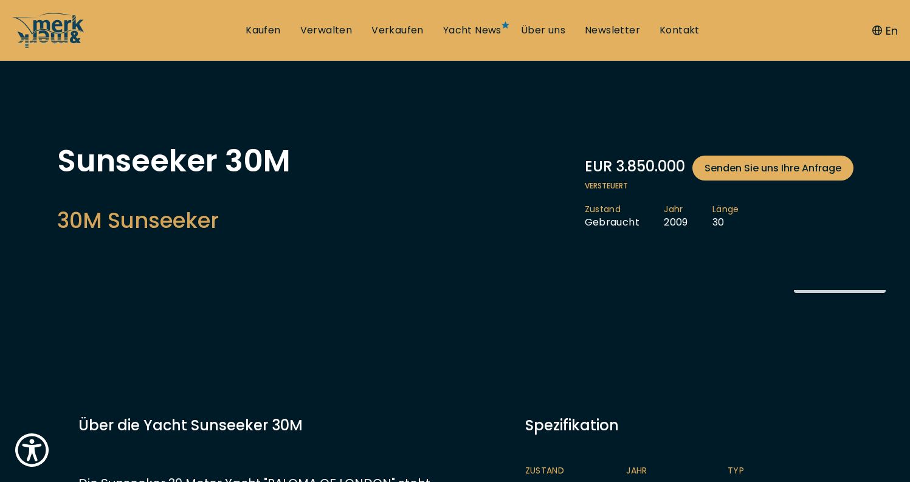
scroll to position [0, 0]
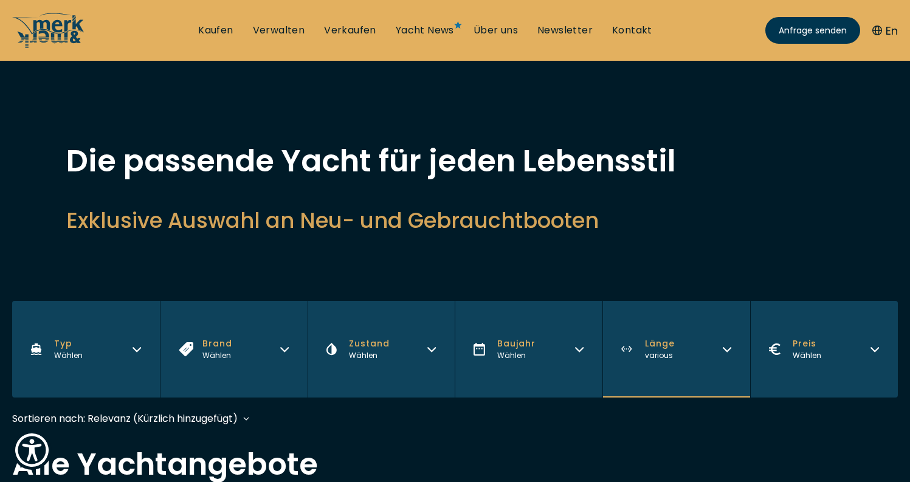
click at [692, 354] on button "Länge various" at bounding box center [676, 349] width 148 height 97
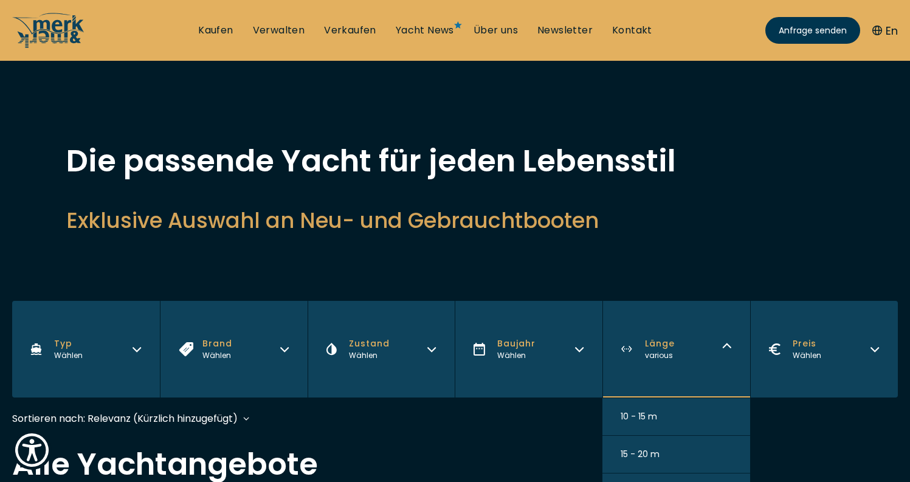
click at [692, 354] on button "Länge various" at bounding box center [676, 349] width 148 height 97
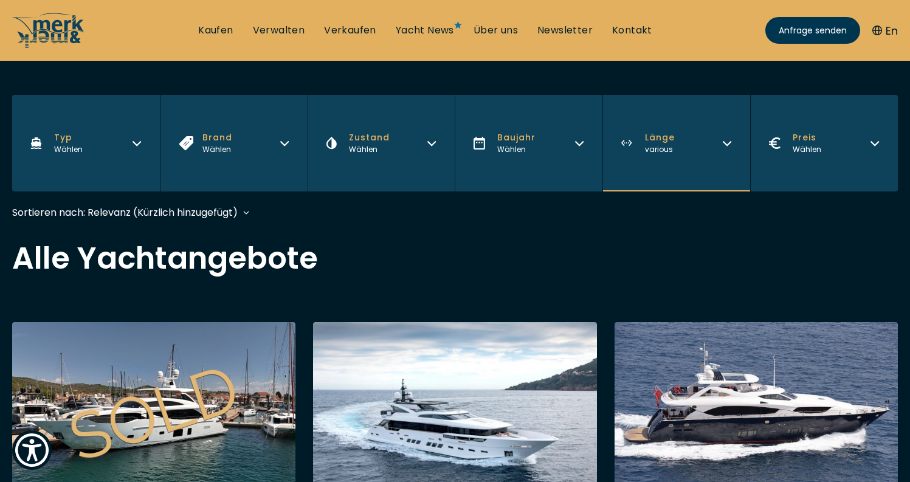
scroll to position [268, 0]
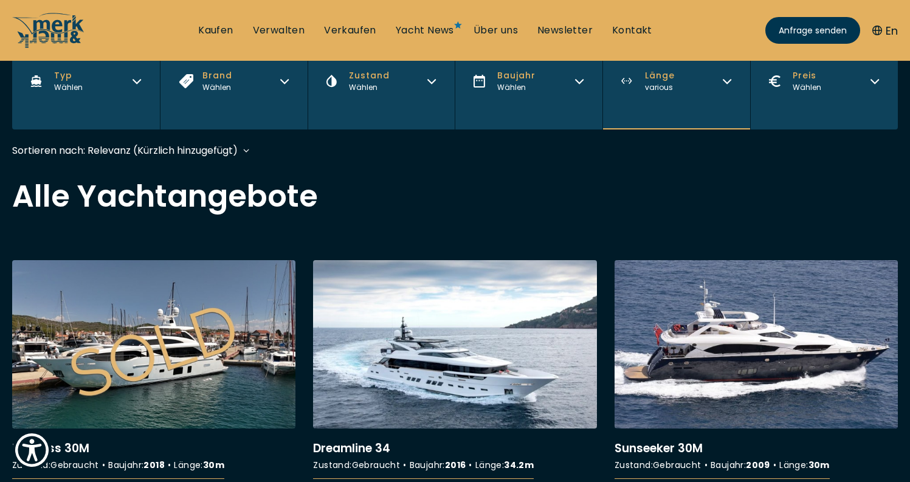
click at [721, 94] on button "Länge various" at bounding box center [676, 81] width 148 height 97
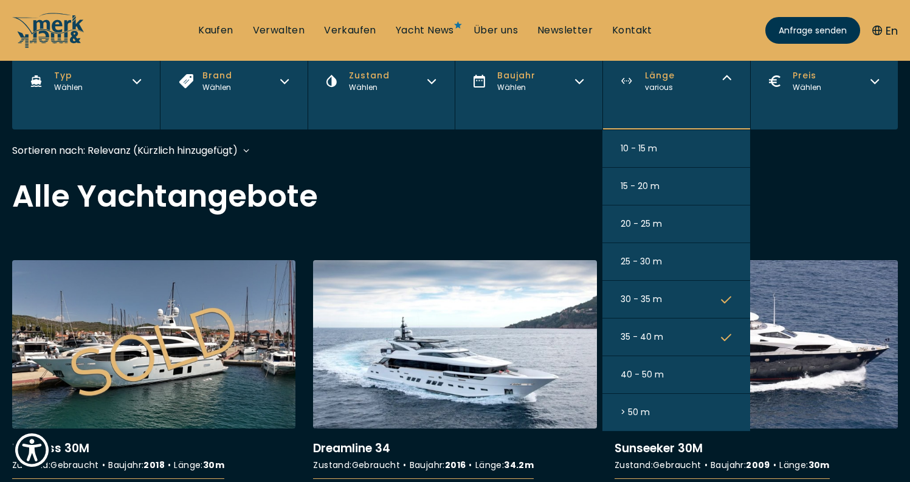
click at [689, 254] on button "25 - 30 m" at bounding box center [676, 262] width 148 height 38
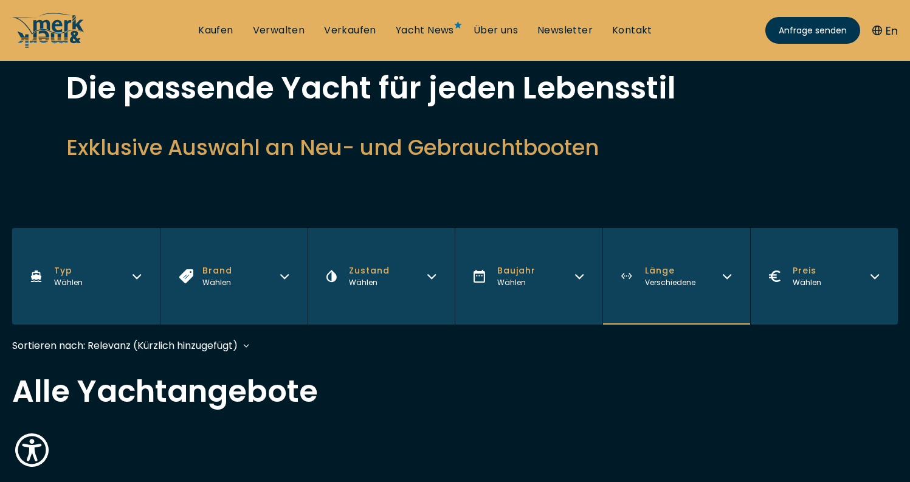
scroll to position [74, 1]
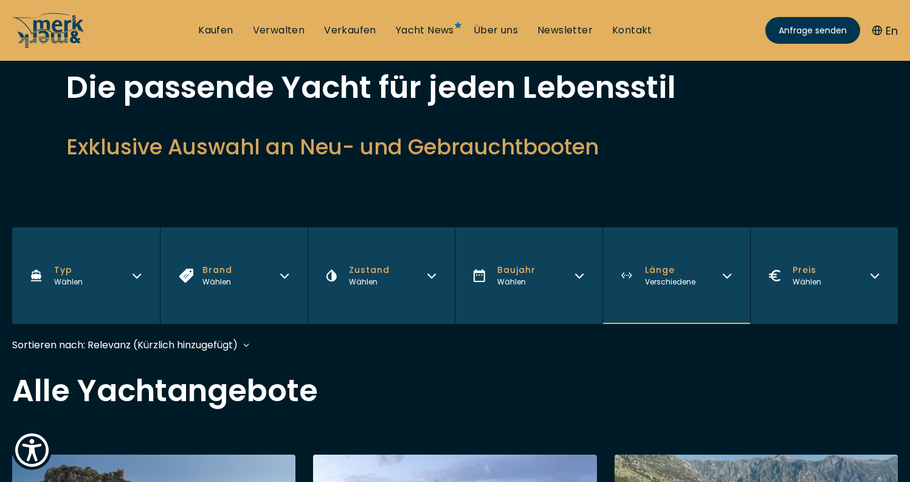
click at [690, 289] on button "Länge Verschiedene" at bounding box center [676, 275] width 148 height 97
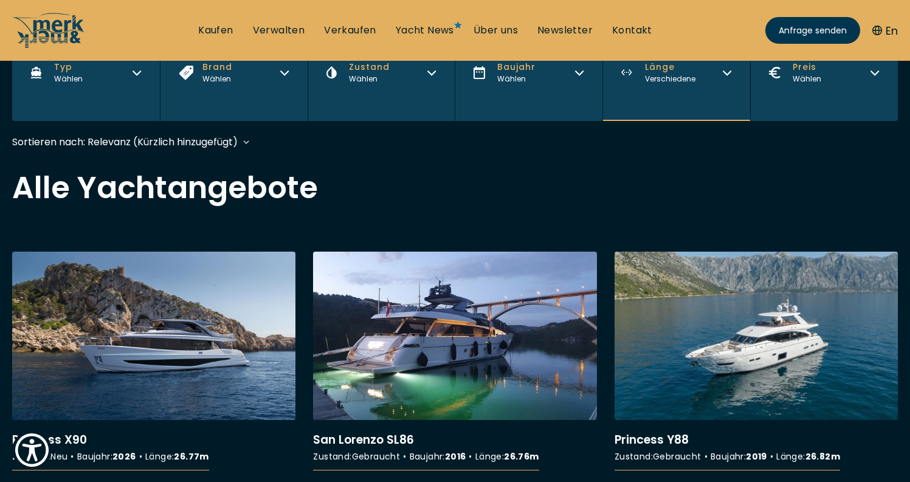
scroll to position [286, 0]
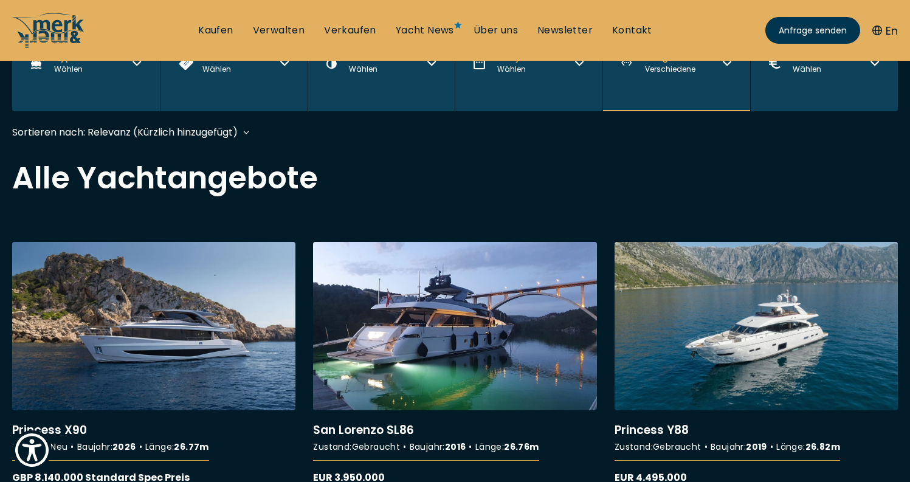
click at [730, 61] on icon "button" at bounding box center [727, 62] width 10 height 10
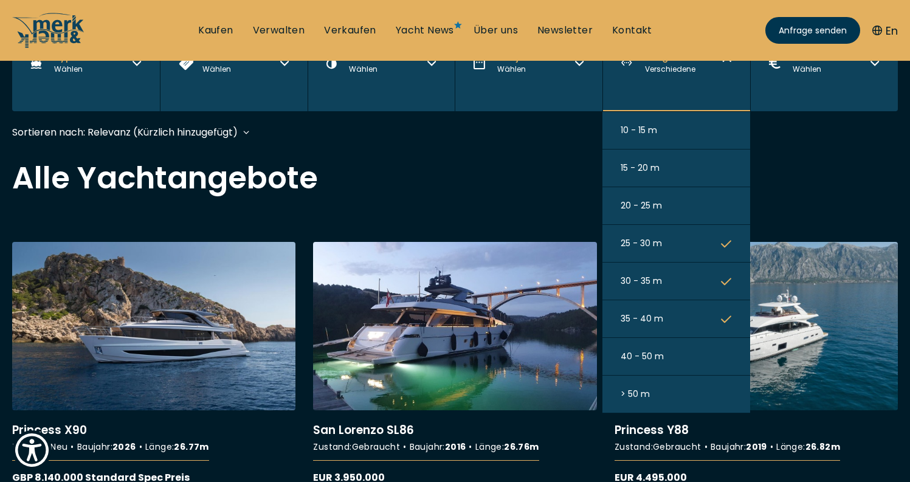
click at [720, 315] on button "35 - 40 m" at bounding box center [676, 319] width 148 height 38
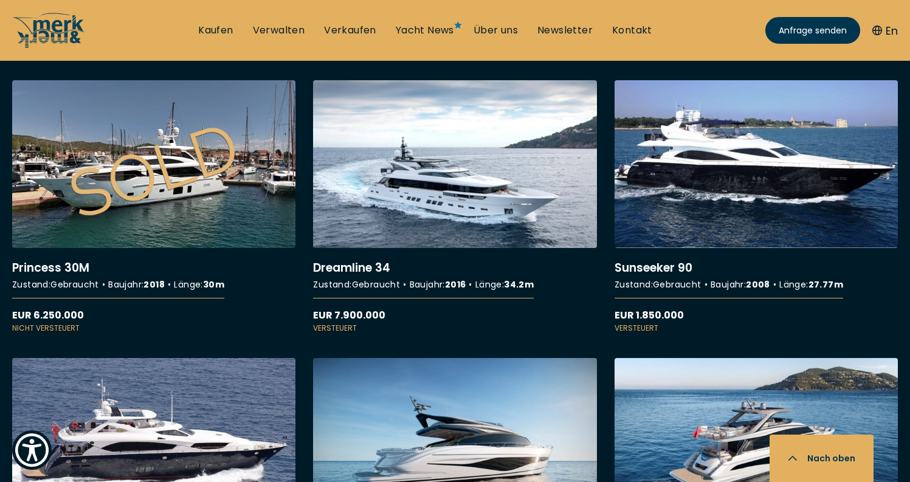
scroll to position [1062, 0]
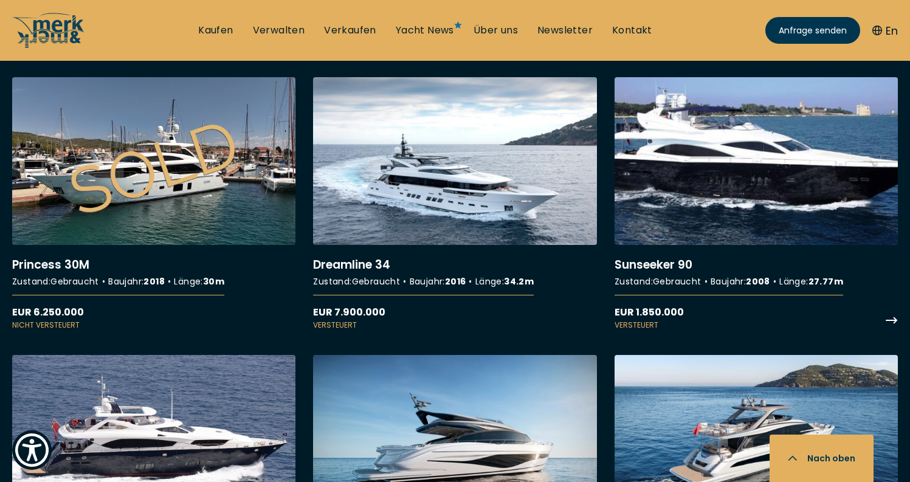
click at [738, 177] on link "More details about Sunseeker 90" at bounding box center [755, 204] width 283 height 254
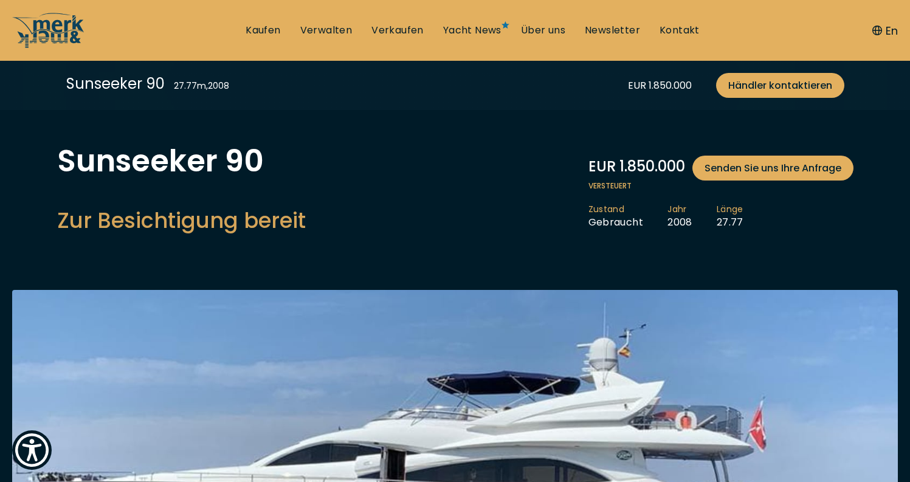
scroll to position [1062, 0]
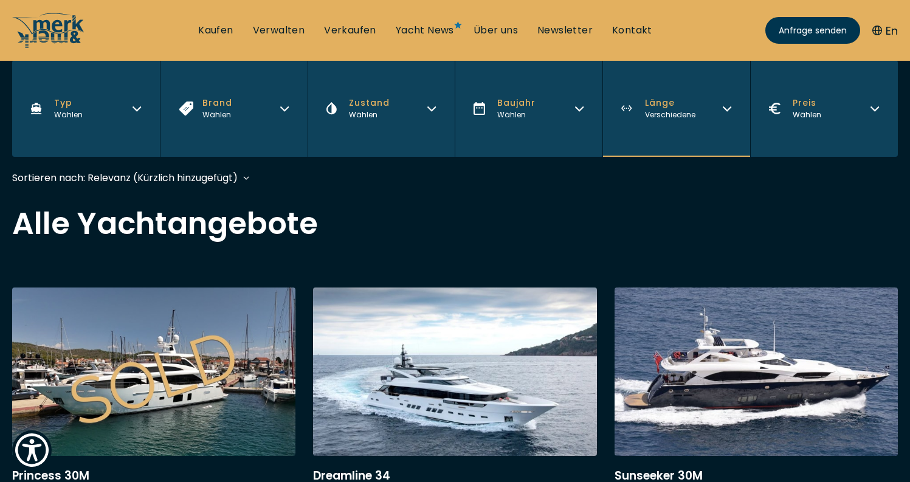
scroll to position [231, 0]
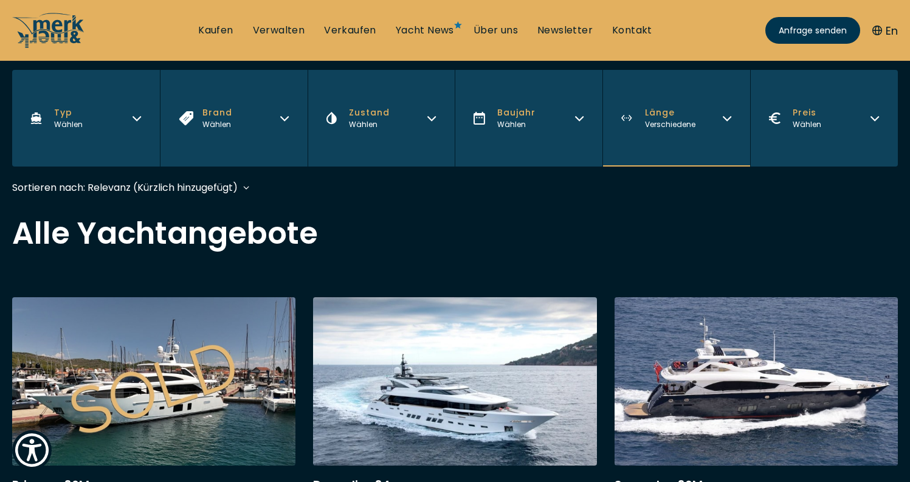
click at [700, 111] on button "Länge Verschiedene" at bounding box center [676, 118] width 148 height 97
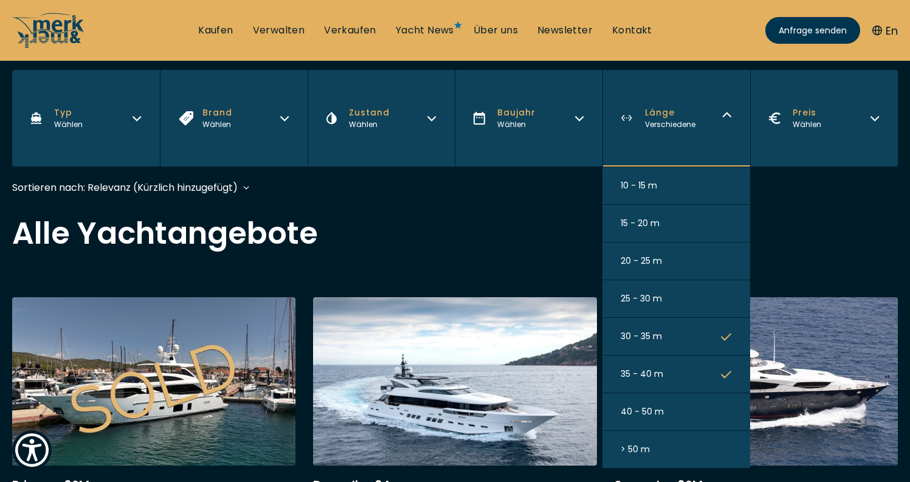
click at [703, 298] on button "25 - 30 m" at bounding box center [676, 299] width 148 height 38
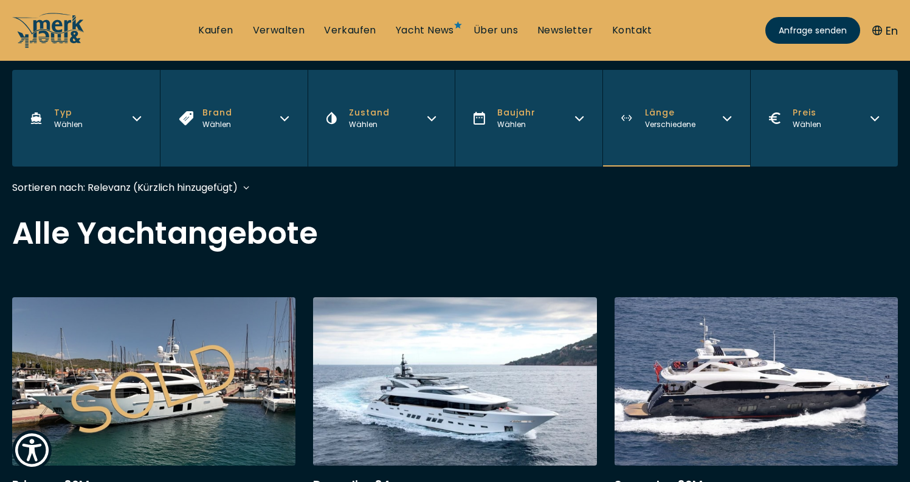
scroll to position [301, 0]
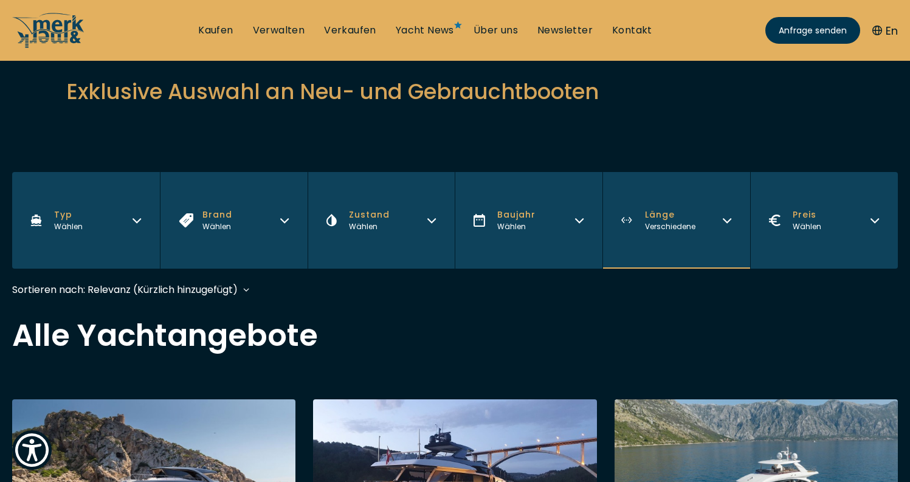
click at [720, 229] on button "Länge Verschiedene" at bounding box center [676, 220] width 148 height 97
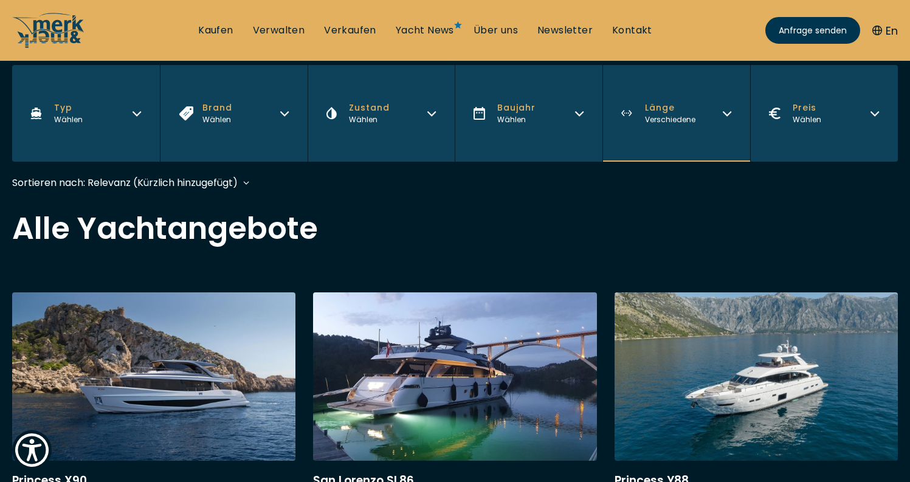
scroll to position [280, 0]
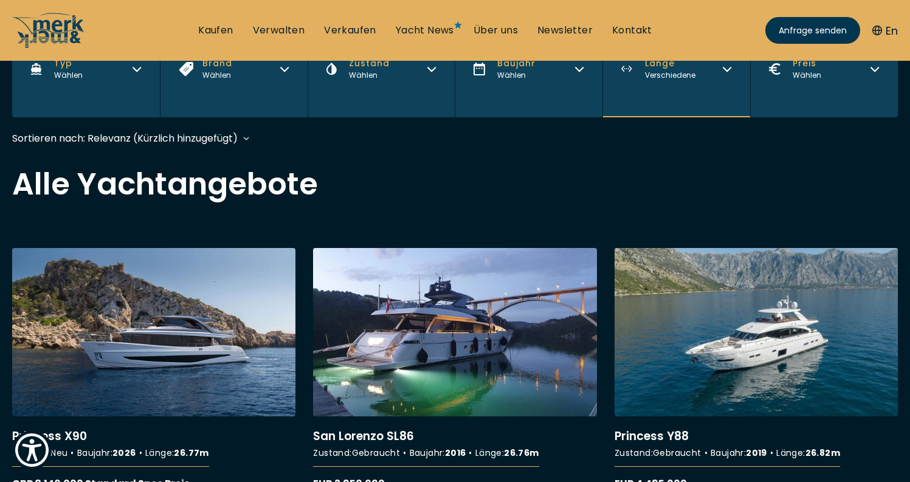
click at [727, 84] on button "Länge Verschiedene" at bounding box center [676, 69] width 148 height 97
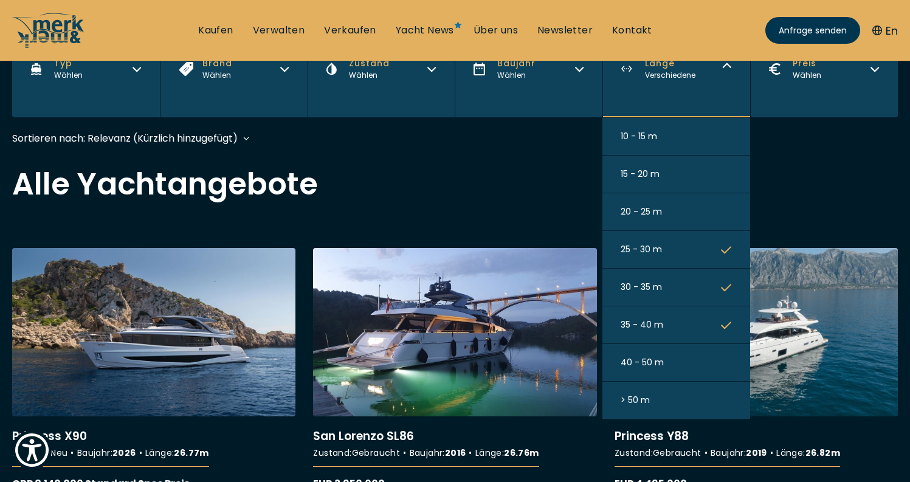
click at [701, 328] on button "35 - 40 m" at bounding box center [676, 325] width 148 height 38
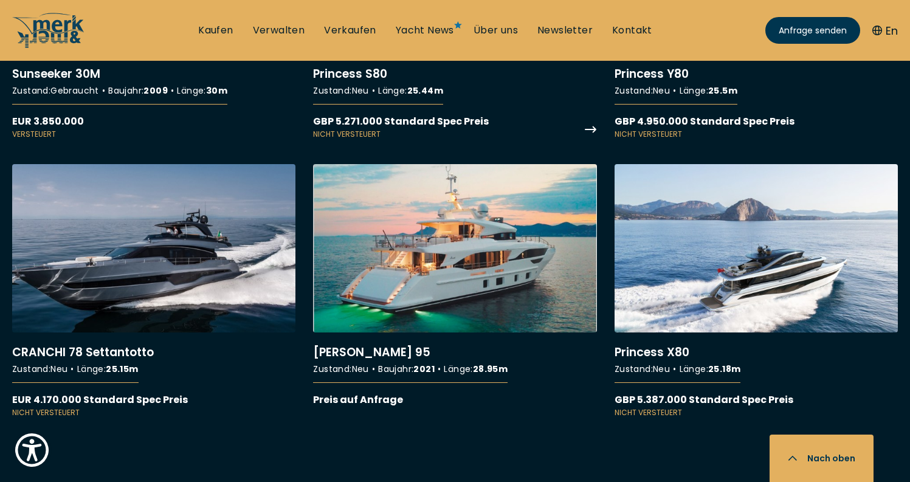
scroll to position [1580, 0]
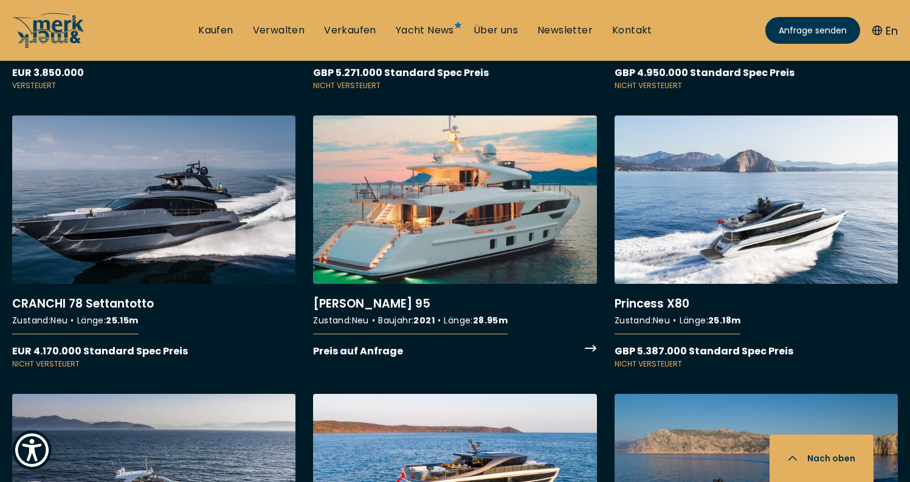
click at [481, 178] on link "More details about Benetti Delfino 95" at bounding box center [454, 236] width 283 height 243
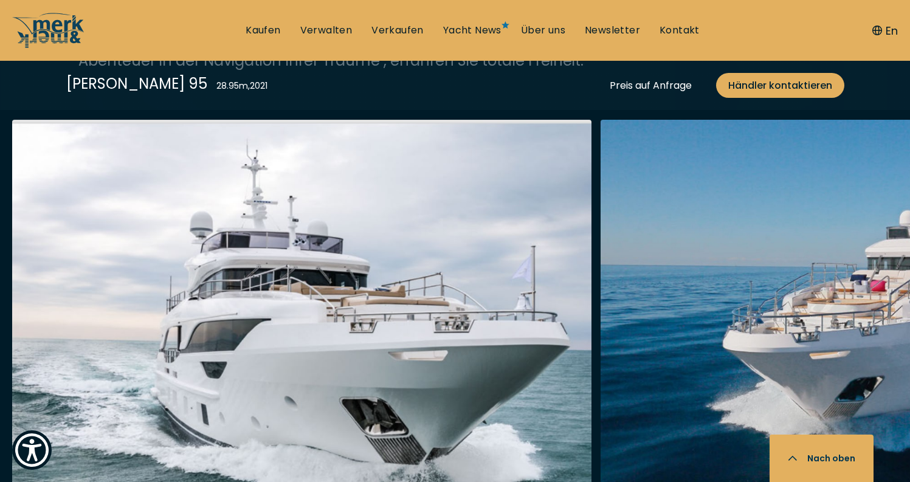
scroll to position [1369, 0]
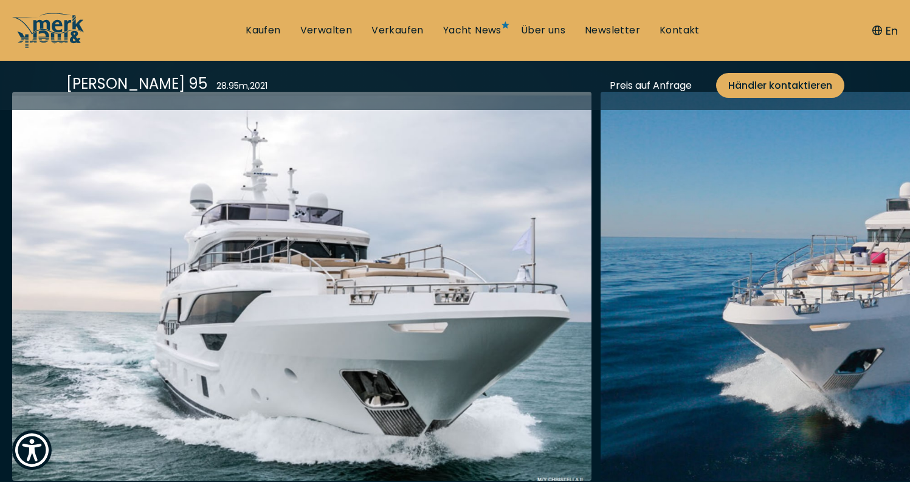
scroll to position [301, 0]
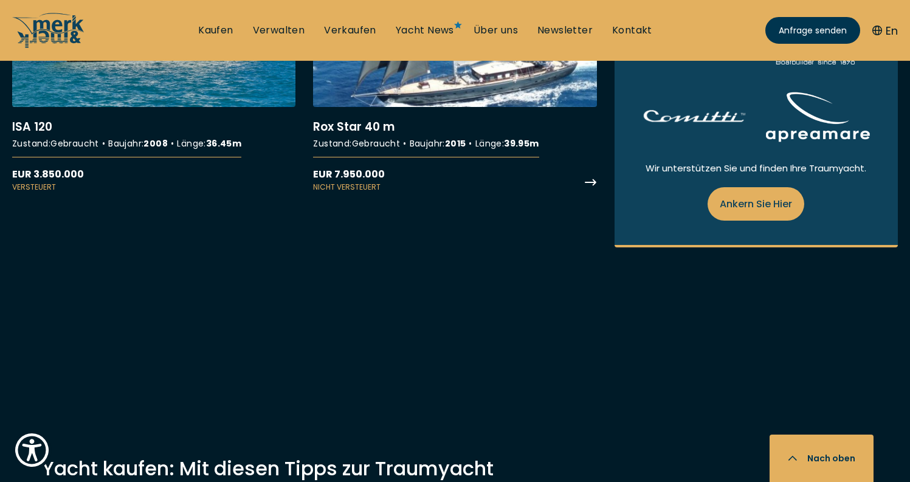
scroll to position [909, 0]
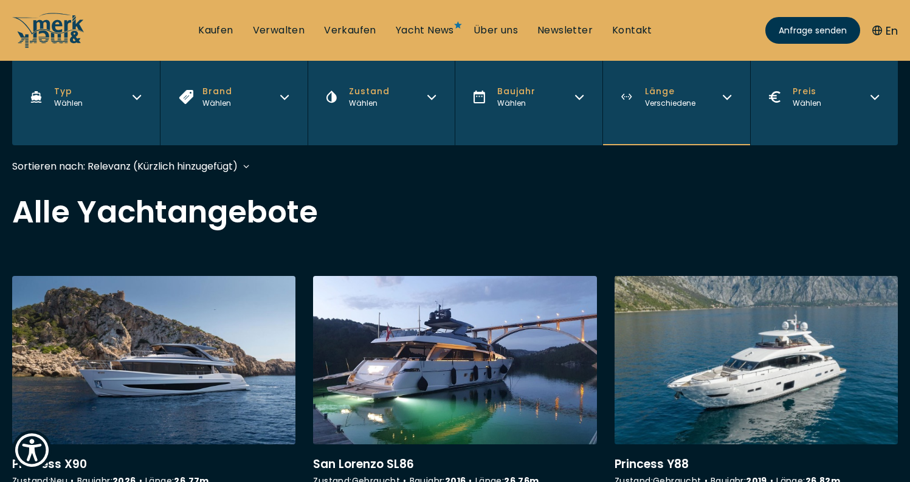
scroll to position [198, 0]
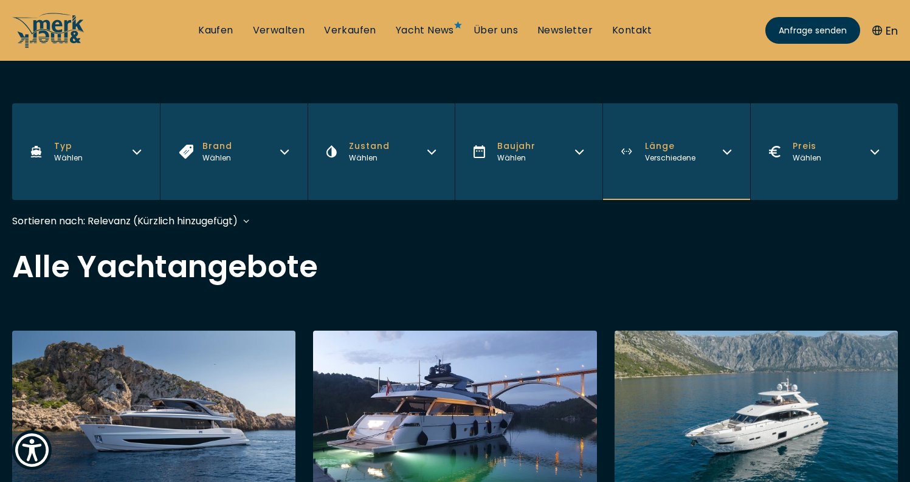
click at [706, 157] on button "Länge Verschiedene" at bounding box center [676, 151] width 148 height 97
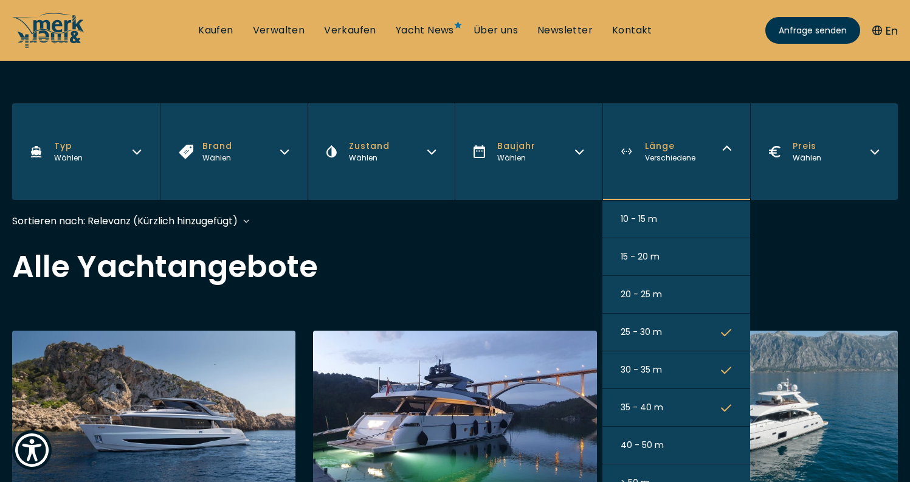
click at [696, 291] on button "20 - 25 m" at bounding box center [676, 295] width 148 height 38
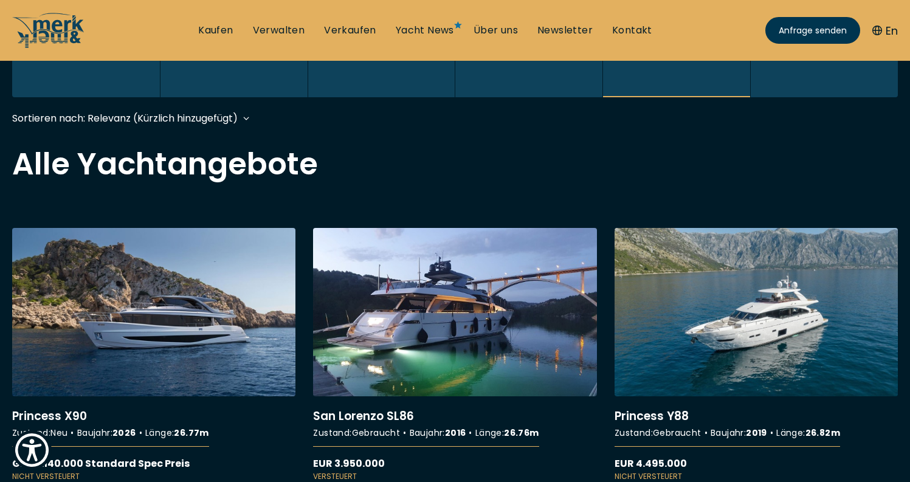
scroll to position [301, 0]
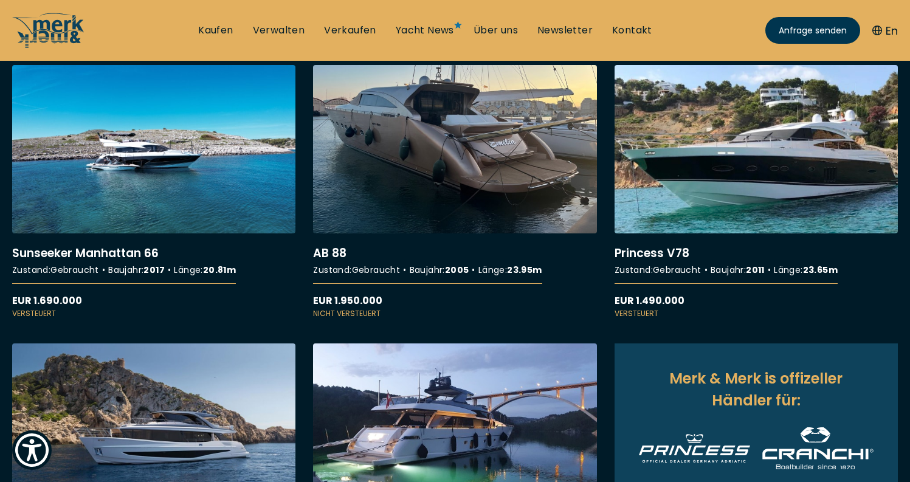
scroll to position [463, 0]
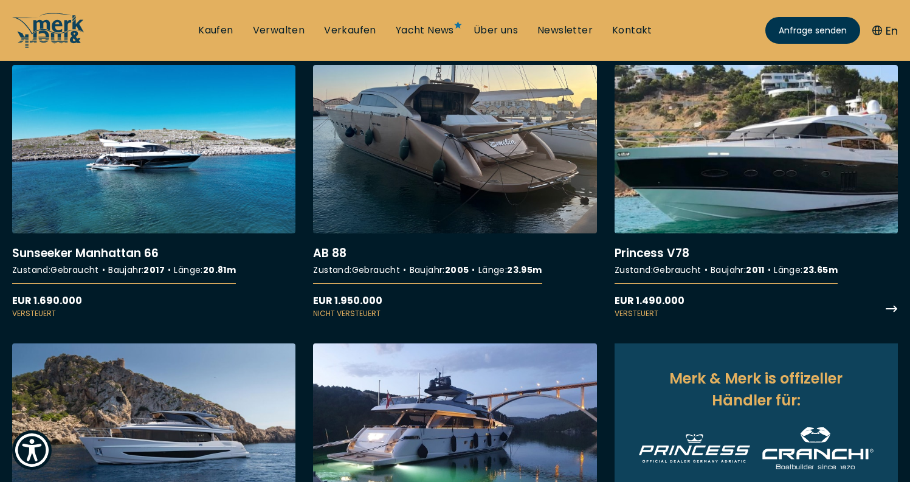
click at [705, 151] on link "More details about Princess V78" at bounding box center [755, 192] width 283 height 254
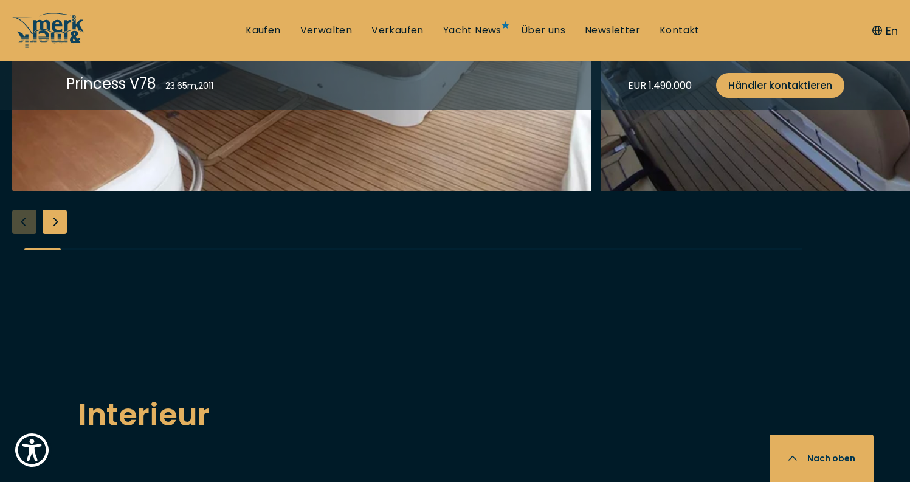
scroll to position [1273, 0]
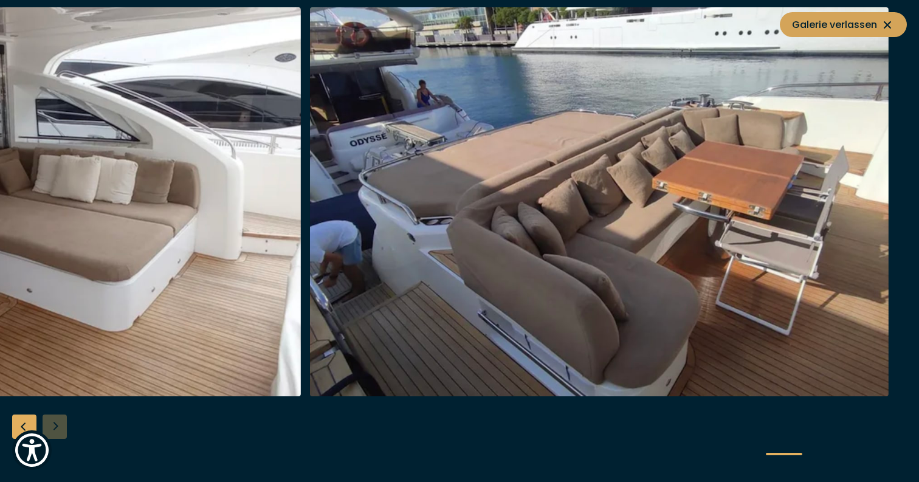
click at [881, 29] on icon at bounding box center [887, 25] width 15 height 15
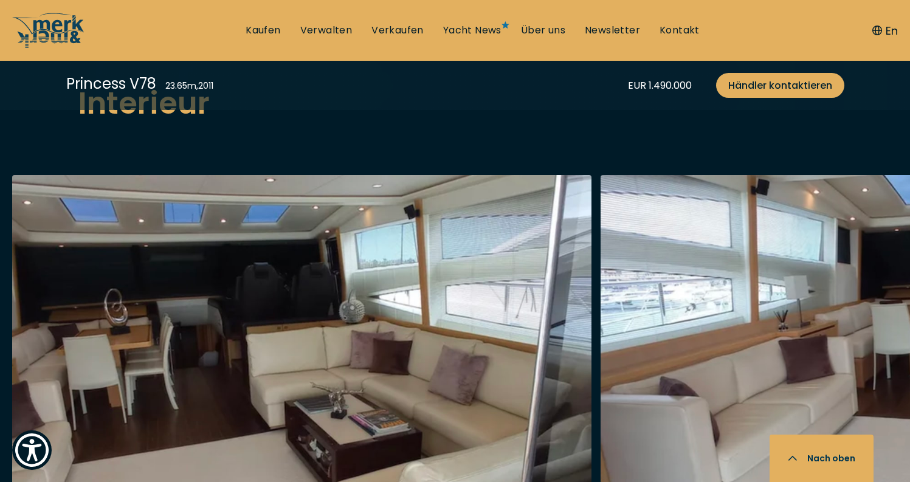
scroll to position [1603, 0]
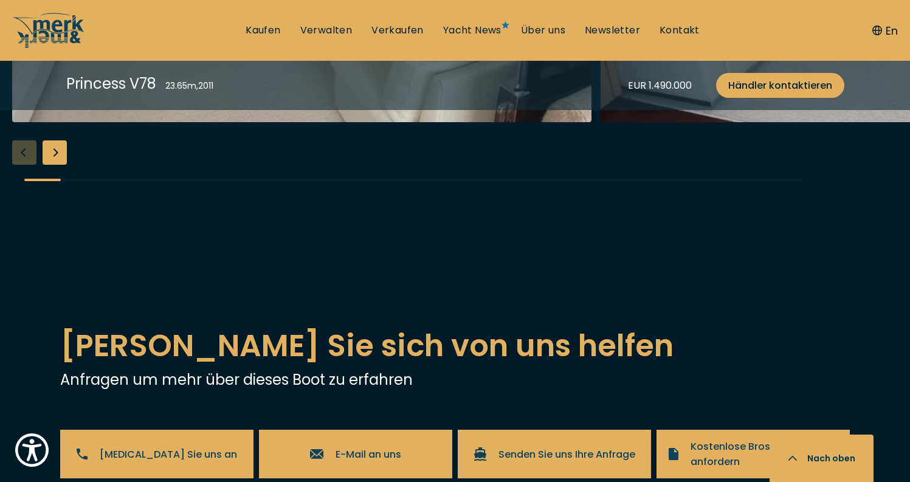
scroll to position [2095, 0]
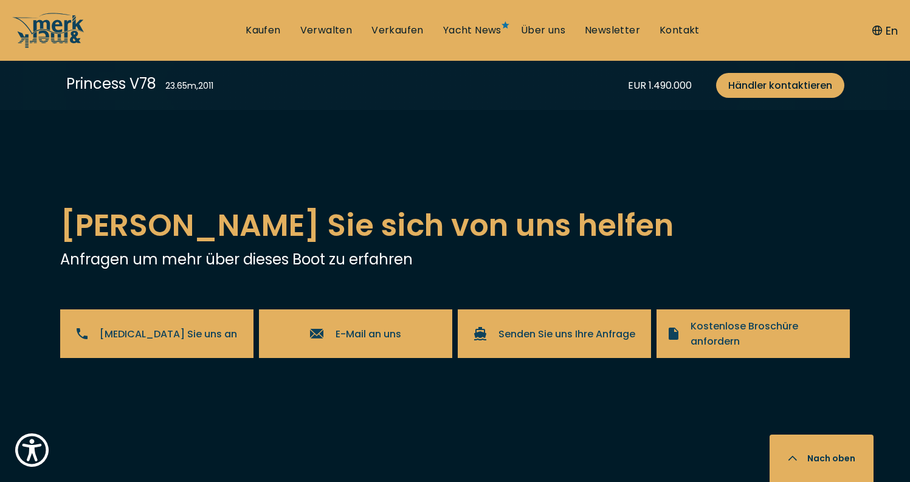
click at [60, 44] on div "Next slide" at bounding box center [55, 32] width 24 height 24
click at [61, 44] on div "Next slide" at bounding box center [55, 32] width 24 height 24
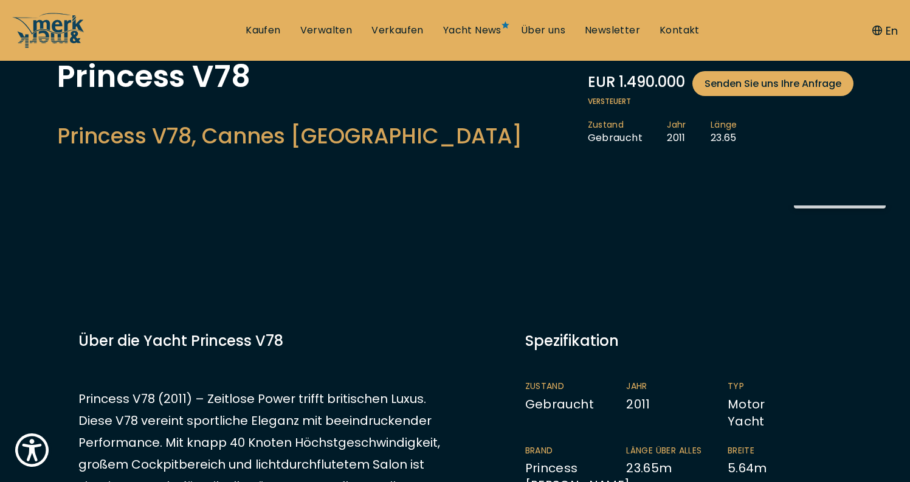
scroll to position [252, 0]
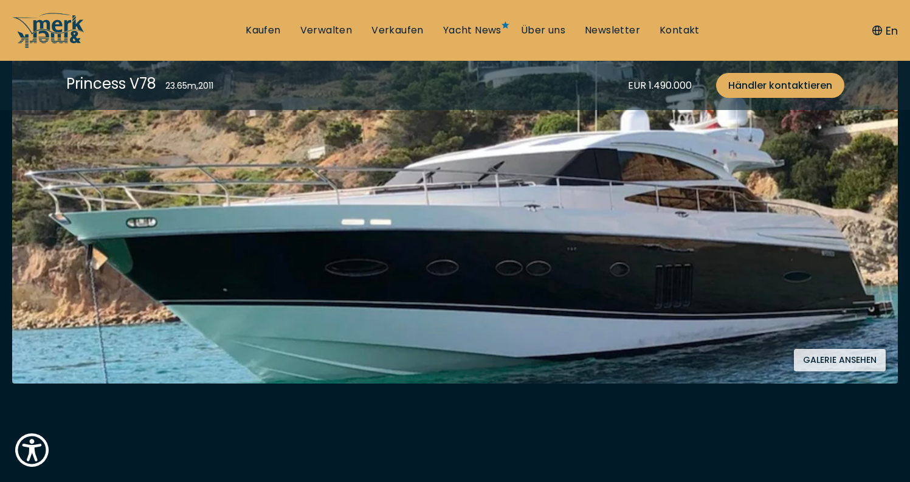
click at [527, 262] on img at bounding box center [454, 211] width 885 height 346
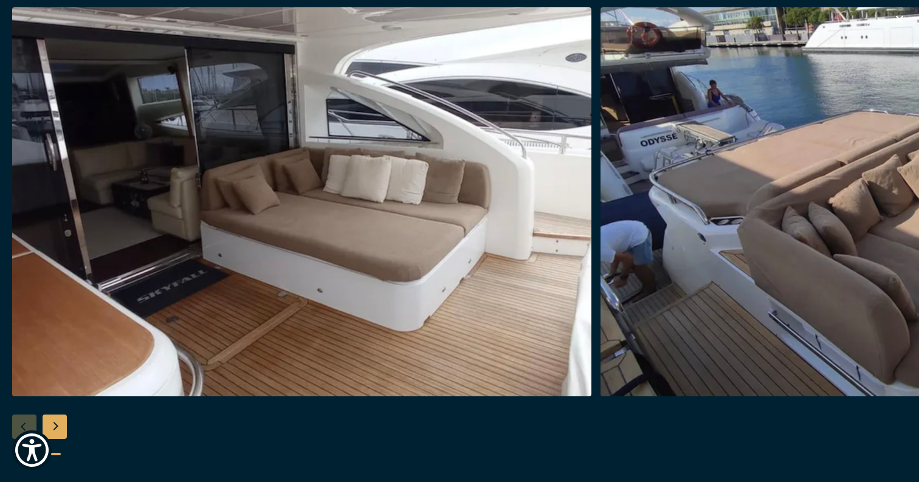
click at [898, 20] on icon "button" at bounding box center [899, 19] width 7 height 7
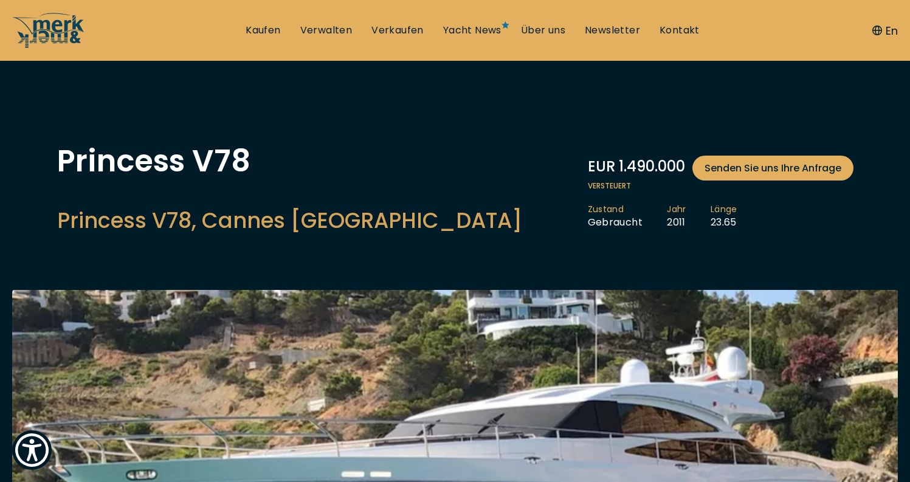
scroll to position [0, 0]
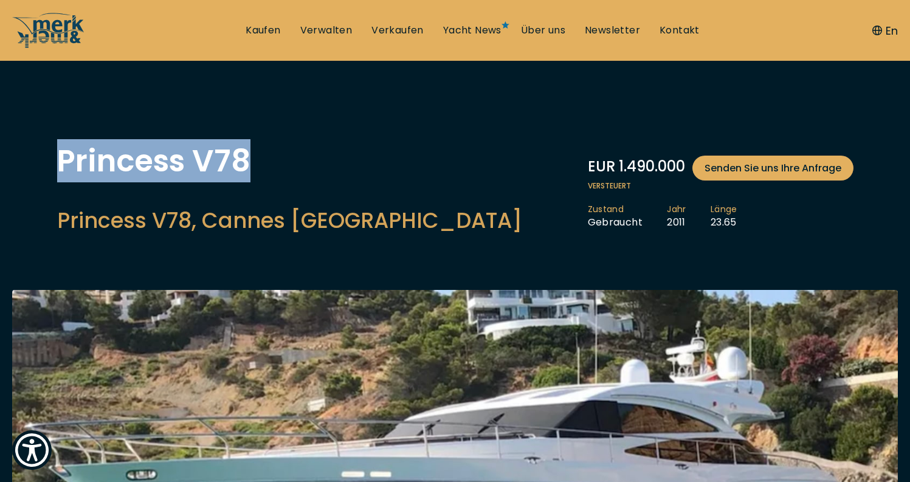
drag, startPoint x: 259, startPoint y: 165, endPoint x: 60, endPoint y: 165, distance: 199.3
click at [60, 165] on h1 "Princess V78" at bounding box center [289, 161] width 465 height 30
copy h1 "Princess V78"
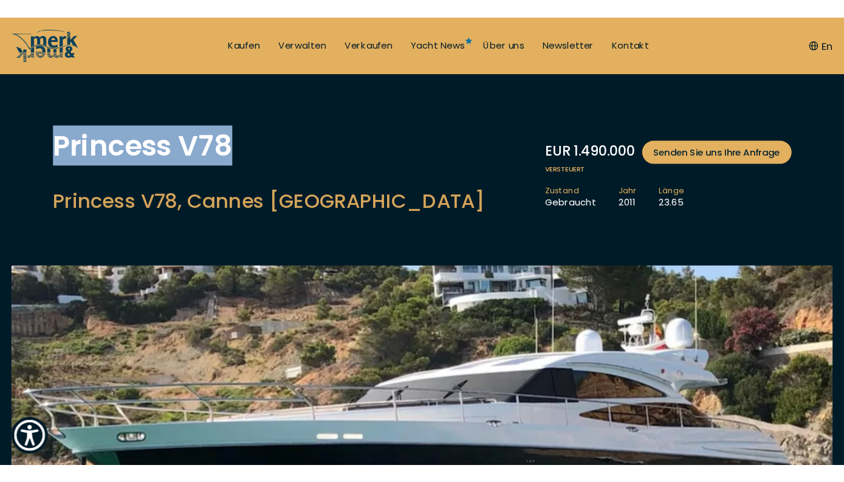
scroll to position [32, 0]
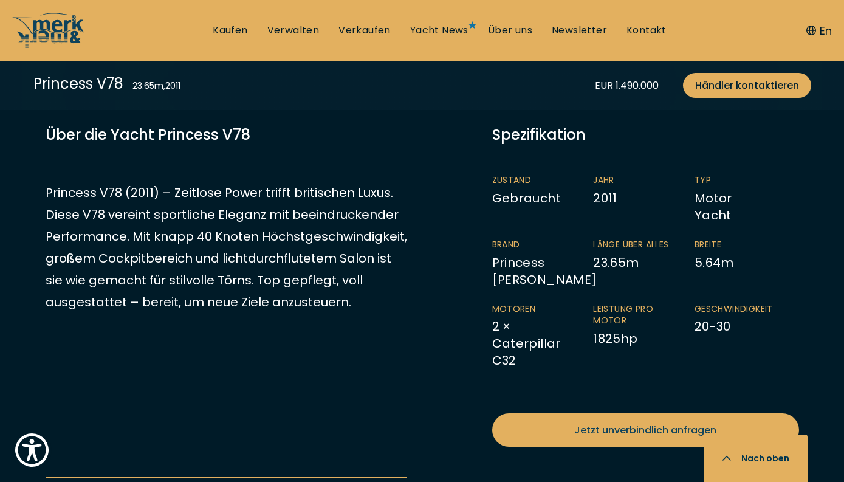
click at [384, 261] on p "Princess V78 (2011) – Zeitlose Power trifft britischen Luxus. Diese V78 vereint…" at bounding box center [227, 247] width 362 height 131
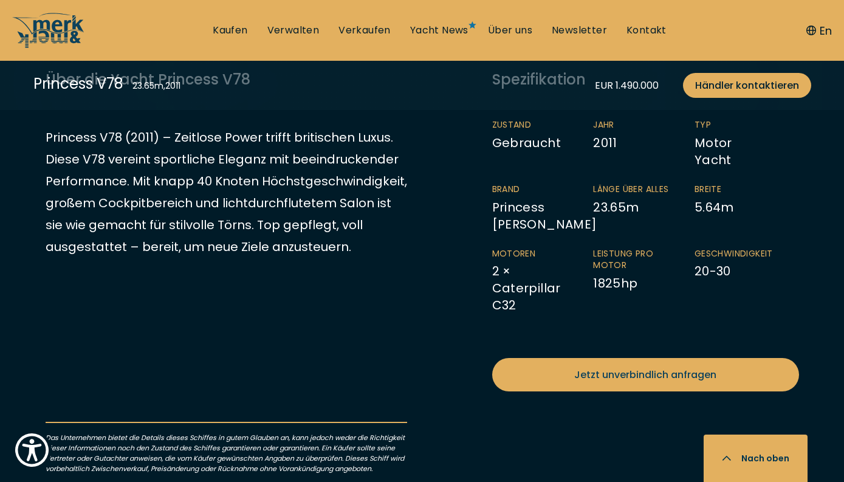
scroll to position [650, 0]
